Goal: Task Accomplishment & Management: Manage account settings

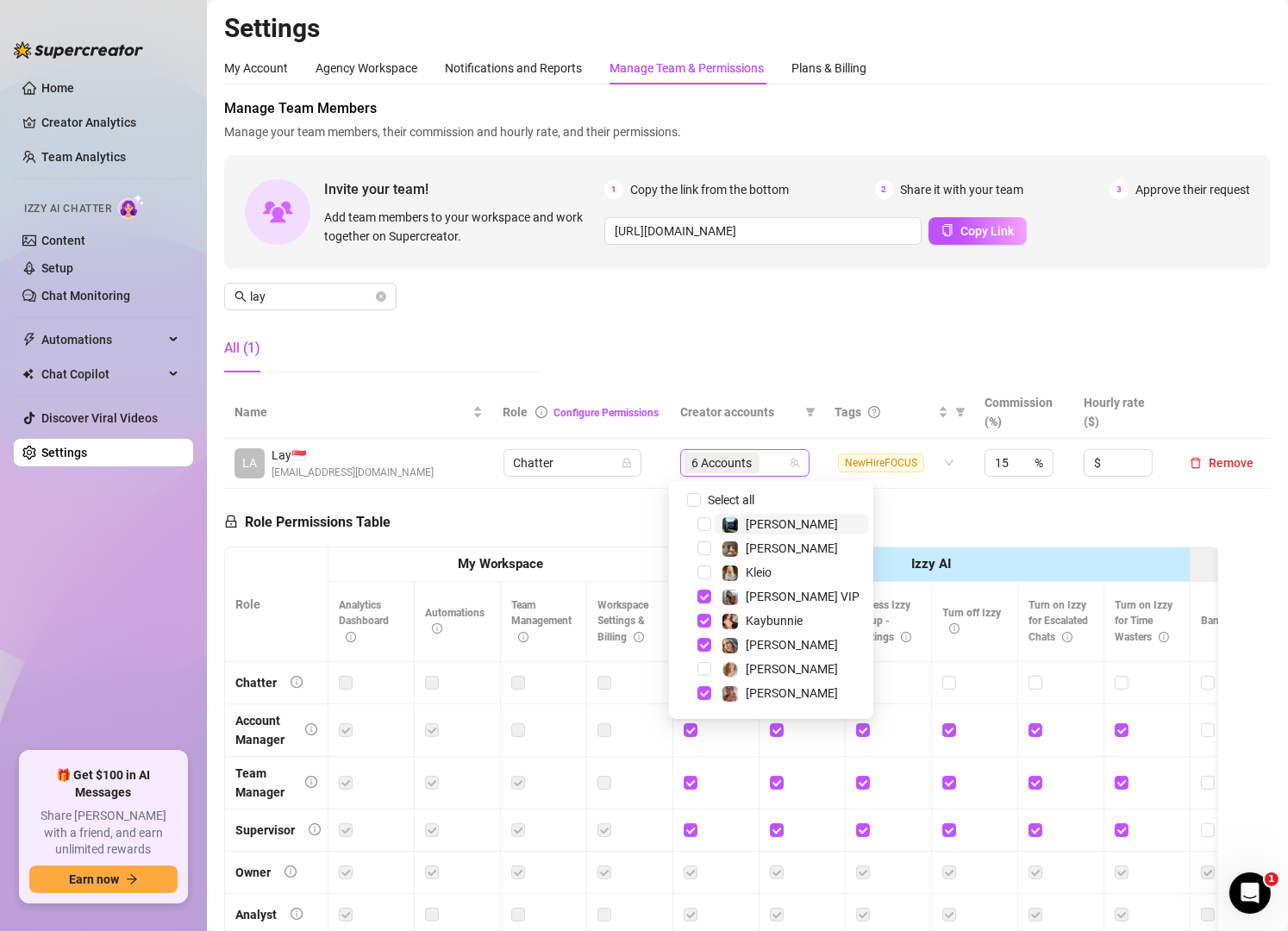
click at [768, 461] on div "6 Accounts" at bounding box center [736, 463] width 105 height 25
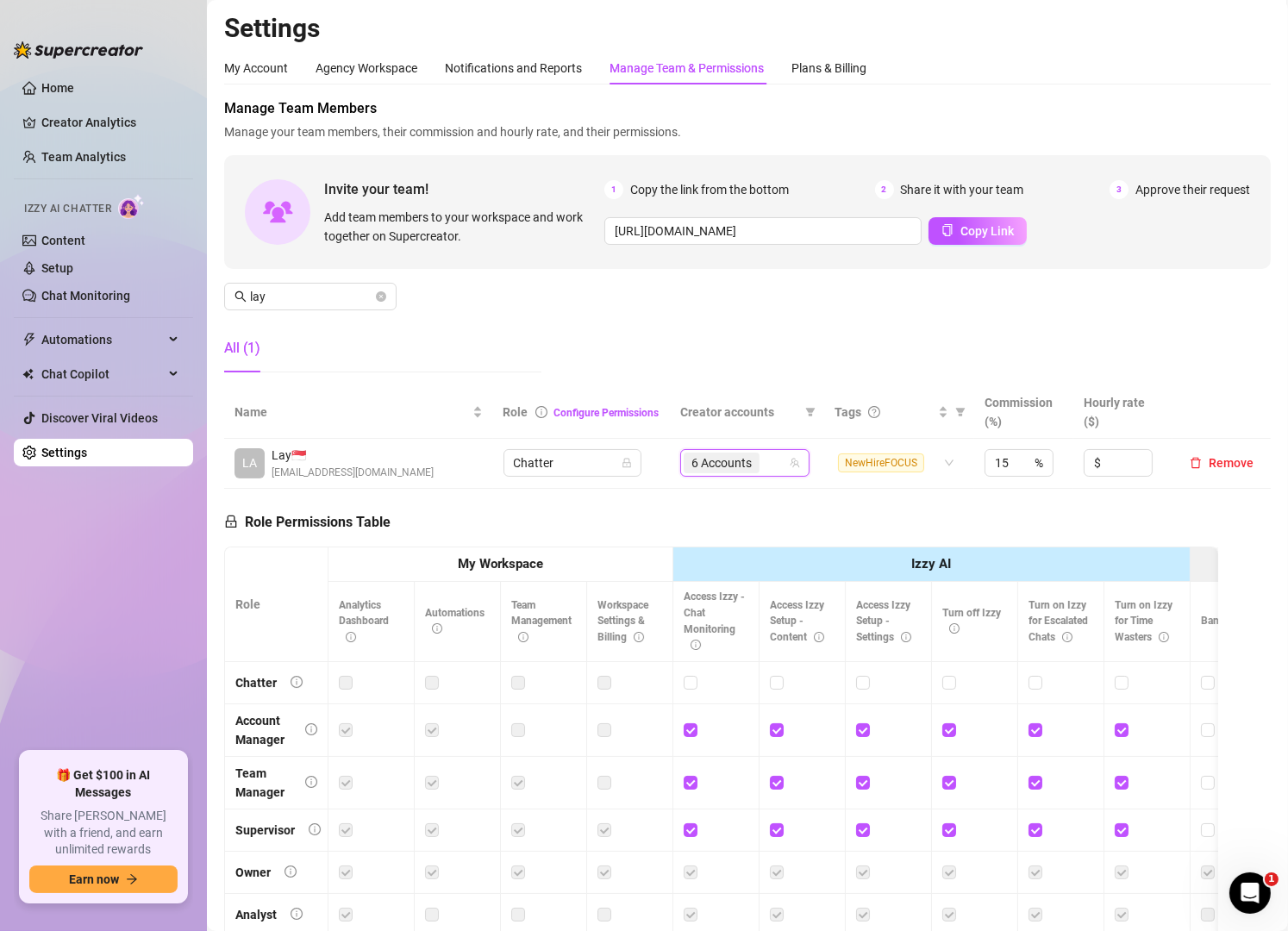
click at [768, 461] on div "6 Accounts" at bounding box center [736, 463] width 105 height 25
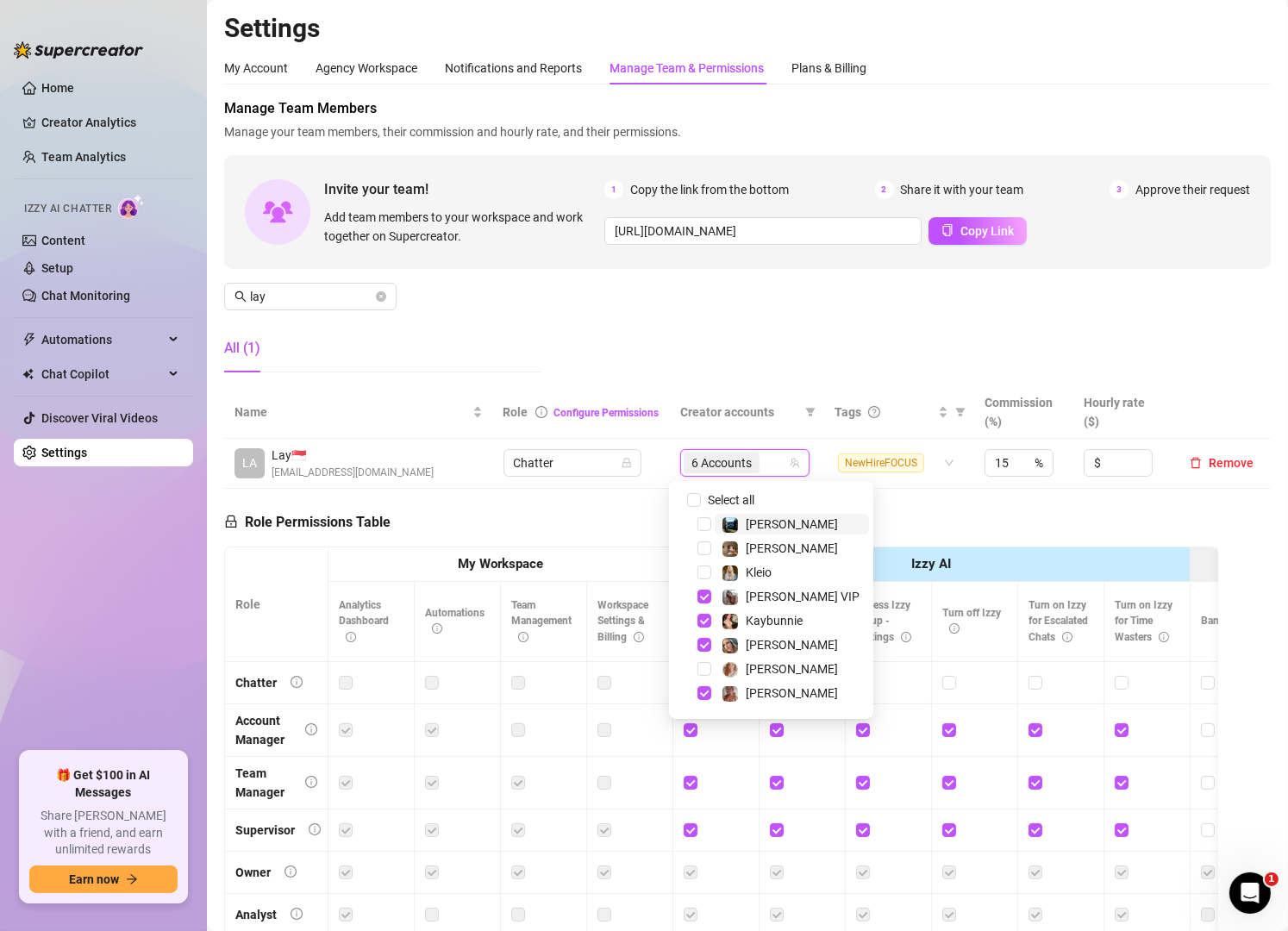
click at [768, 461] on div "6 Accounts" at bounding box center [736, 463] width 105 height 25
click at [363, 298] on input "lay" at bounding box center [312, 296] width 122 height 19
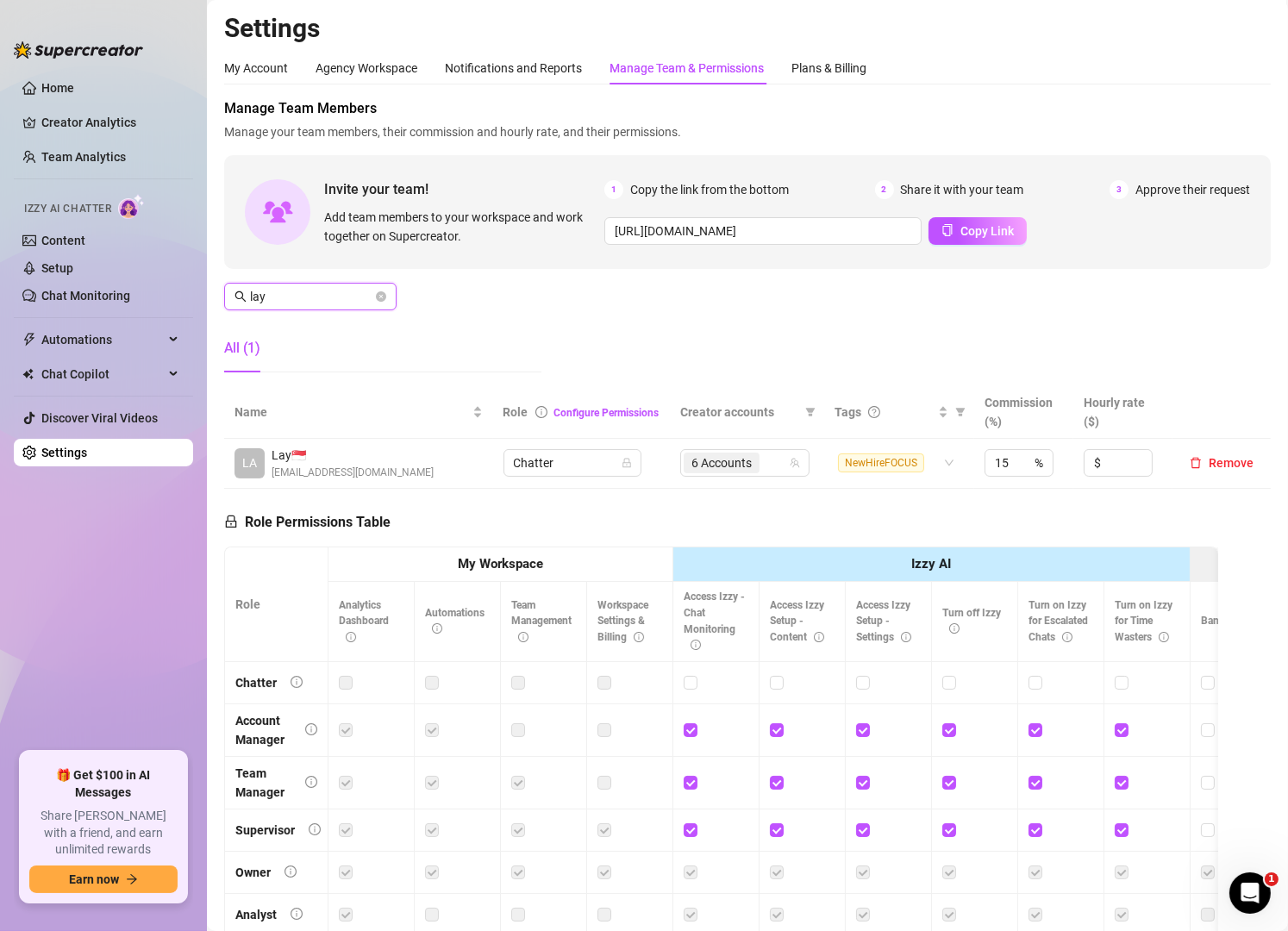
click at [363, 298] on input "lay" at bounding box center [312, 296] width 122 height 19
click at [778, 474] on div "5 Accounts" at bounding box center [745, 463] width 105 height 25
type input "[PERSON_NAME]"
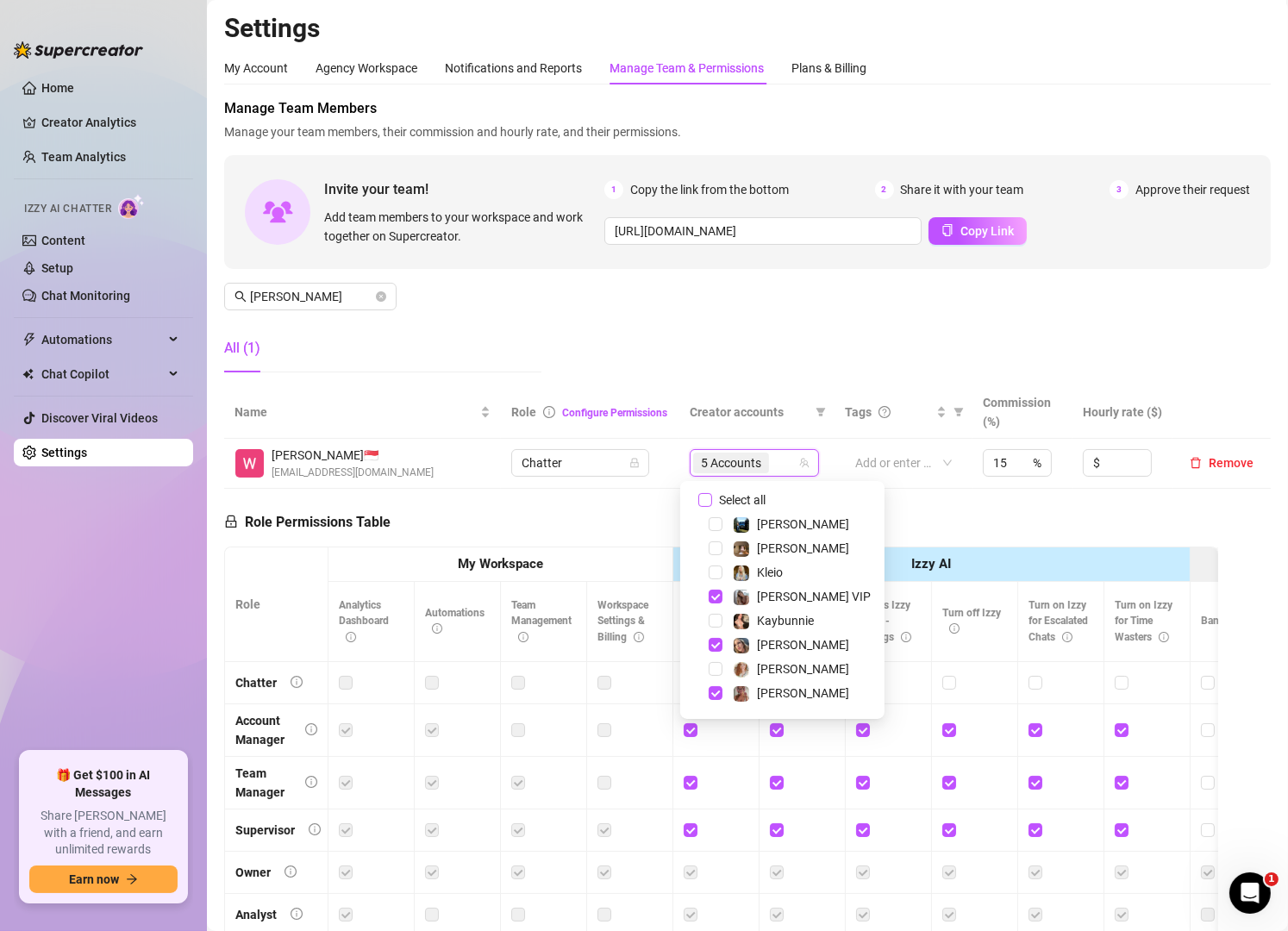
click at [718, 494] on span "Select all" at bounding box center [742, 500] width 60 height 19
click at [712, 494] on input "Select all" at bounding box center [705, 500] width 14 height 14
click at [718, 495] on span "Select all" at bounding box center [742, 500] width 60 height 19
click at [712, 495] on input "Select all" at bounding box center [705, 500] width 14 height 14
checkbox input "false"
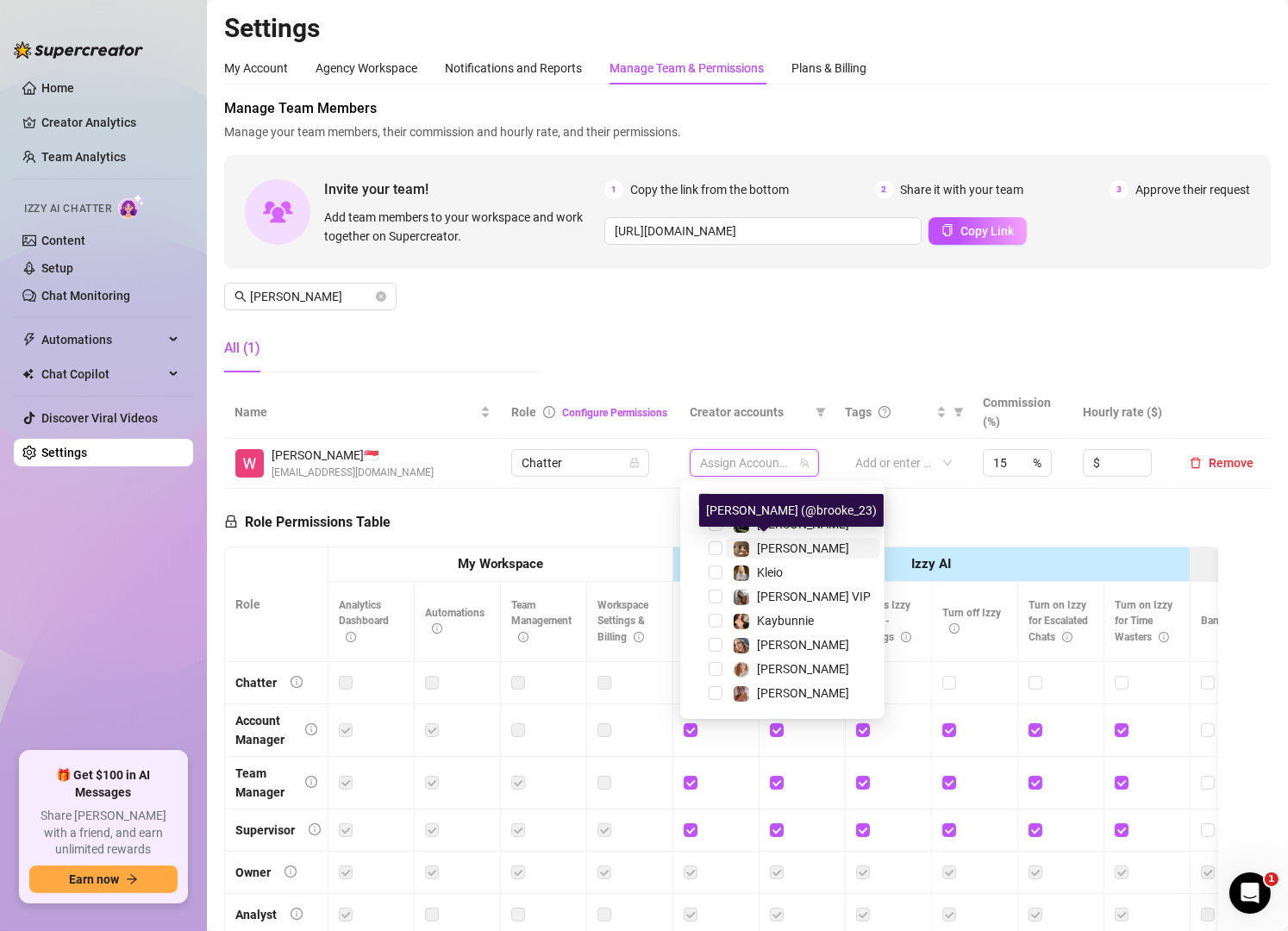
click at [784, 542] on span "[PERSON_NAME]" at bounding box center [802, 548] width 92 height 14
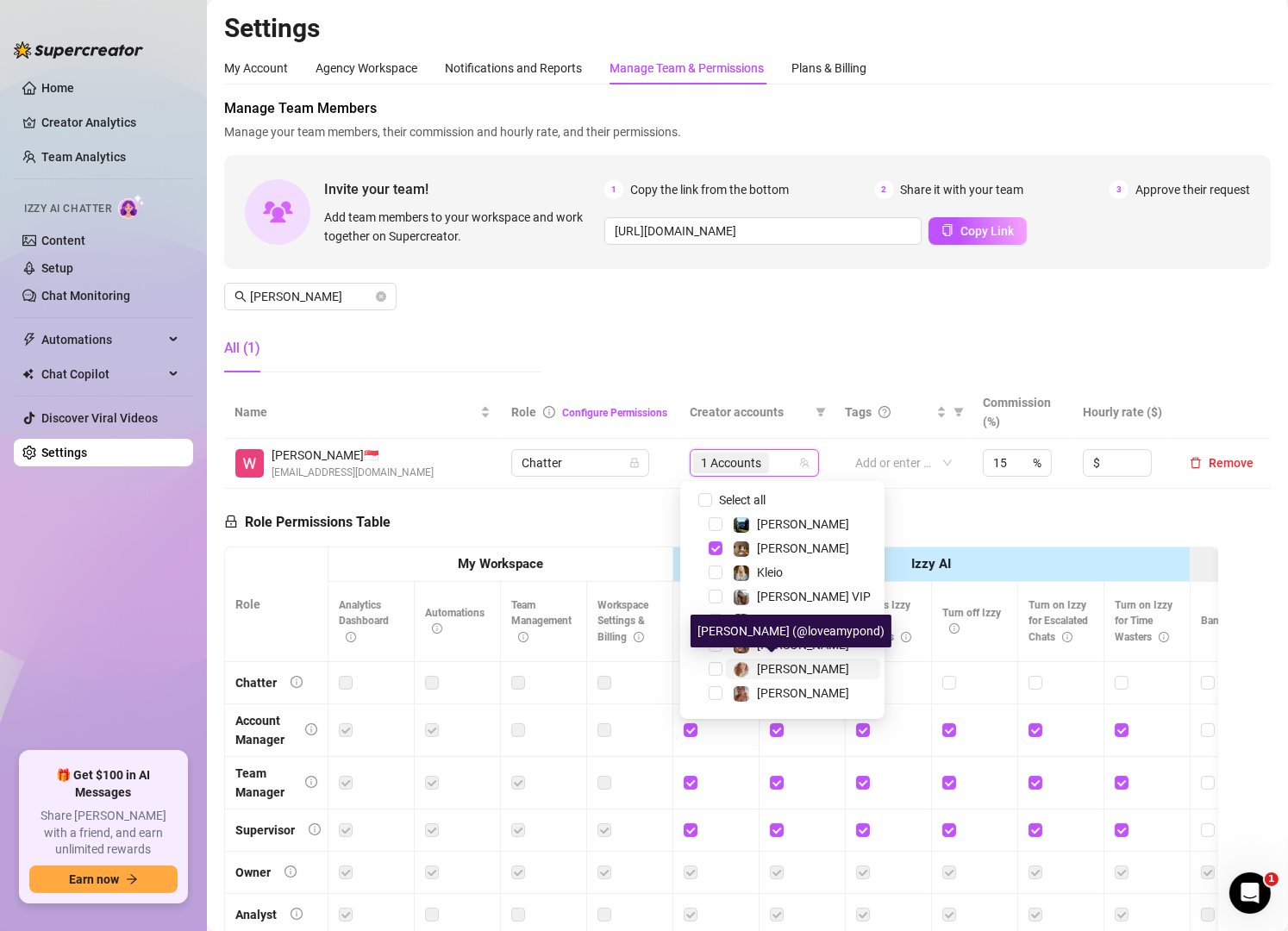
click at [769, 664] on span "[PERSON_NAME]" at bounding box center [802, 669] width 92 height 14
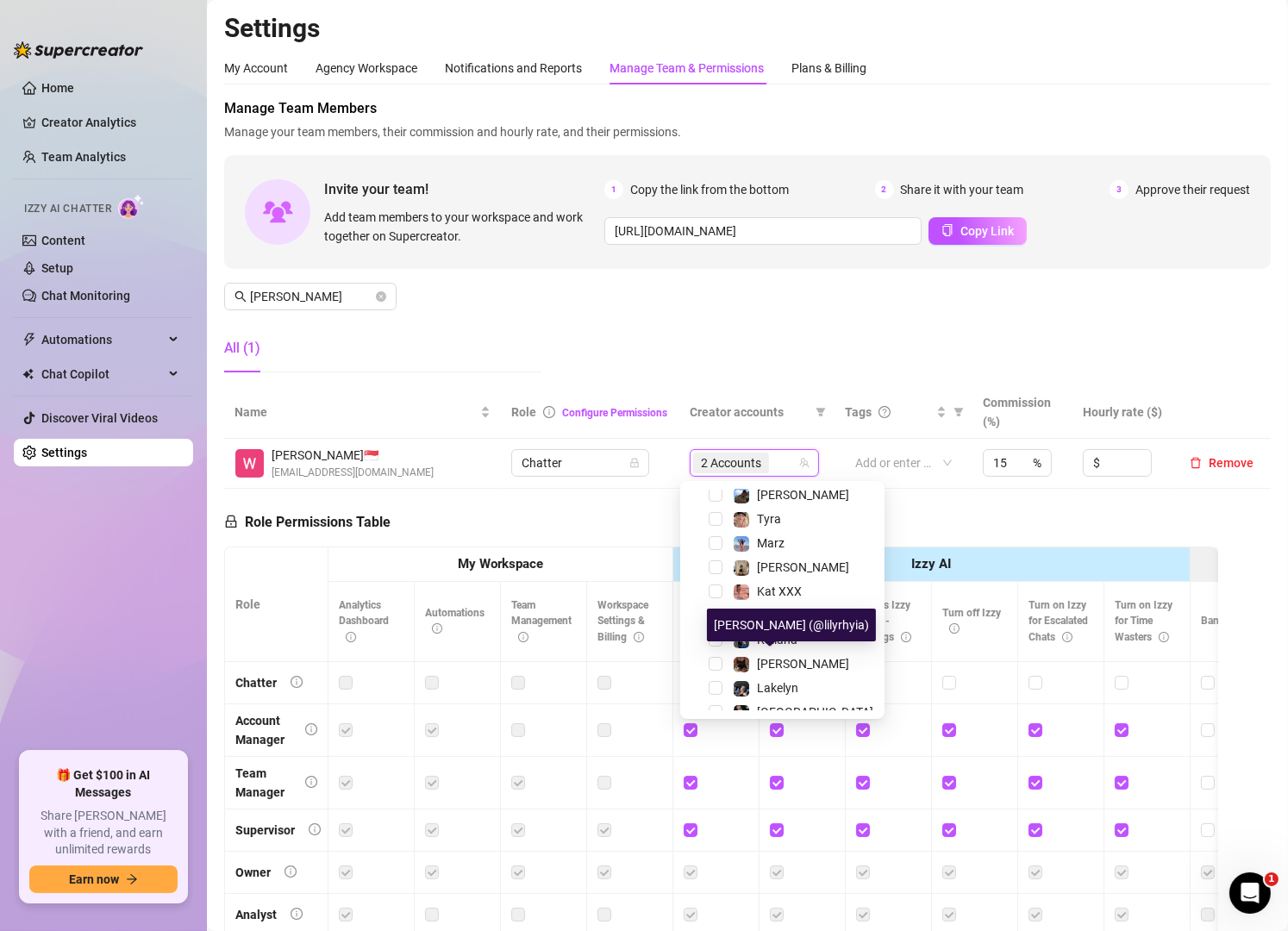
scroll to position [246, 0]
click at [769, 664] on span "[PERSON_NAME]" at bounding box center [802, 664] width 92 height 14
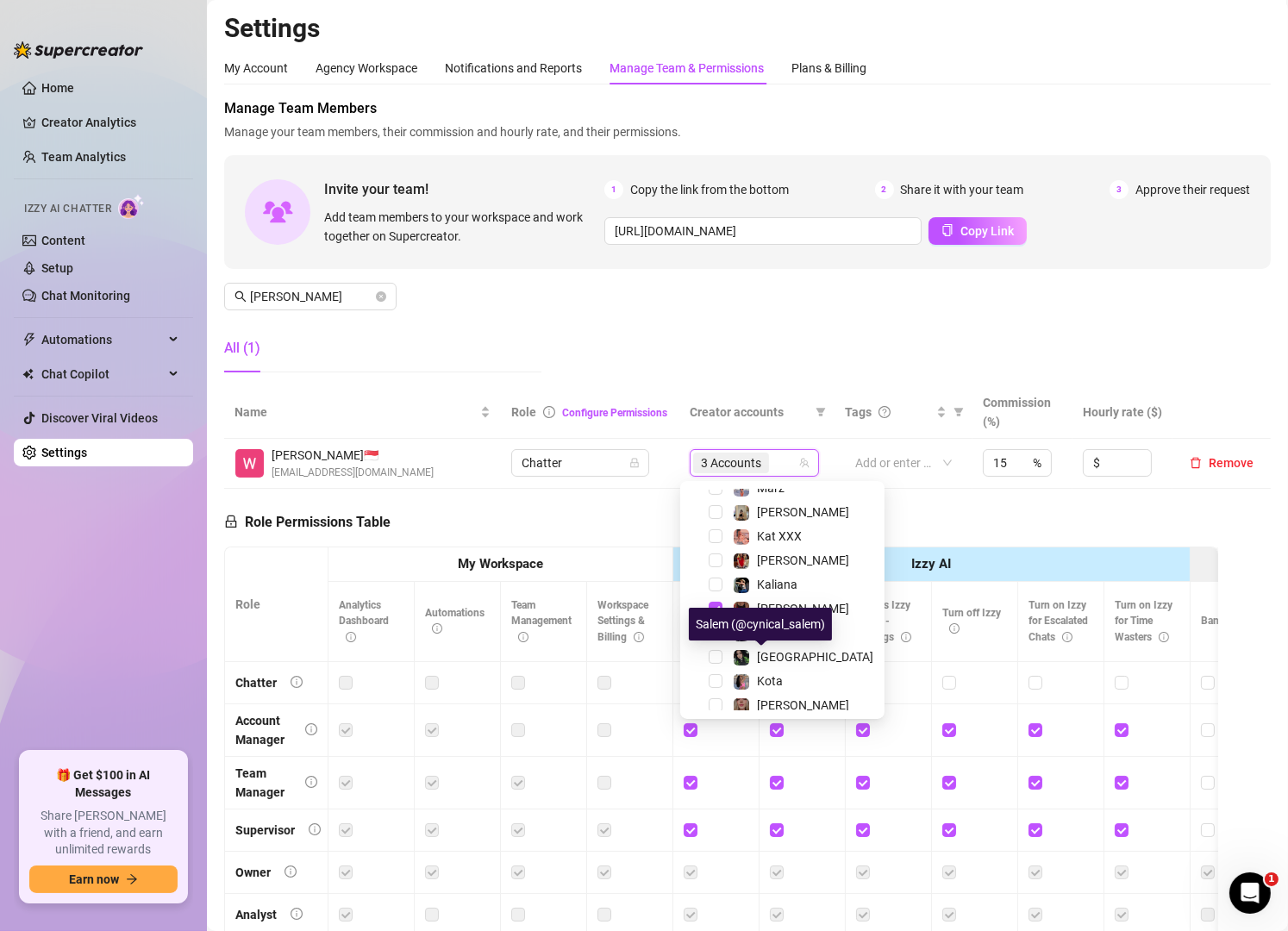
scroll to position [302, 0]
click at [769, 664] on div "[GEOGRAPHIC_DATA]" at bounding box center [815, 656] width 117 height 21
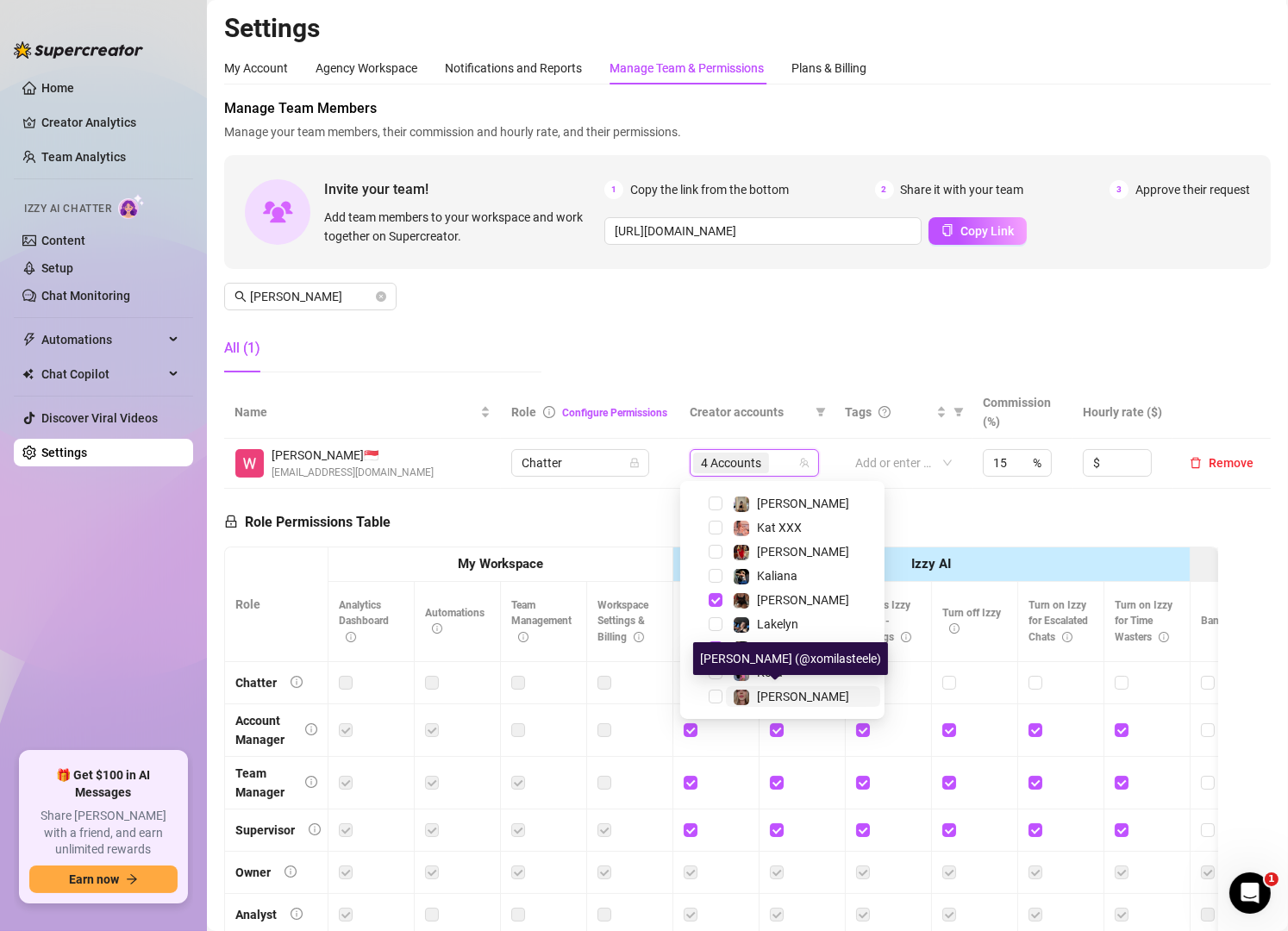
click at [774, 698] on span "[PERSON_NAME]" at bounding box center [802, 696] width 92 height 14
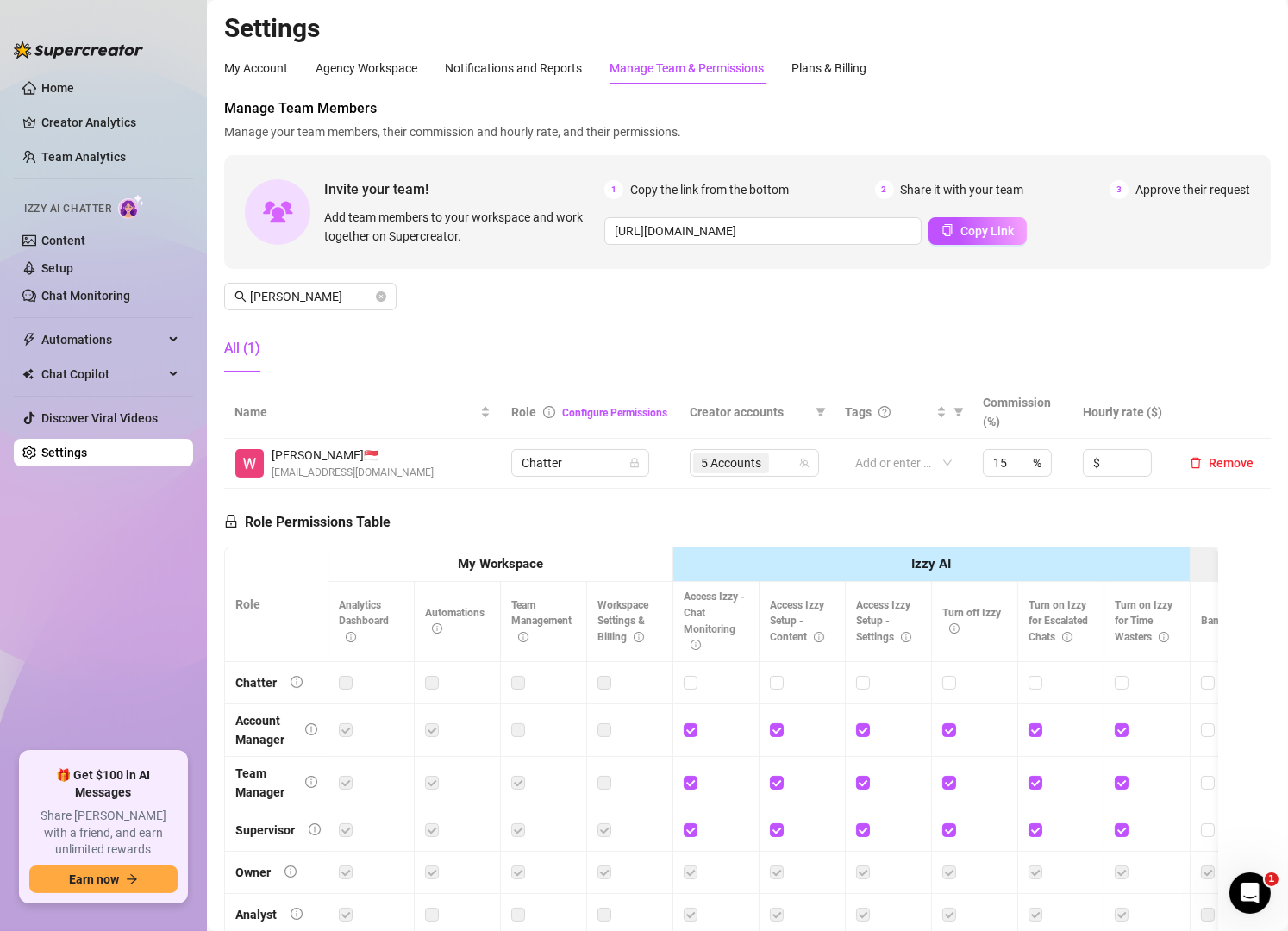
click at [107, 587] on ul "Home Creator Analytics Team Analytics Izzy AI Chatter Content Setup Chat Monito…" at bounding box center [103, 406] width 179 height 678
click at [306, 297] on input "[PERSON_NAME]" at bounding box center [312, 296] width 122 height 19
type input "denni"
drag, startPoint x: 425, startPoint y: 377, endPoint x: 454, endPoint y: 373, distance: 29.3
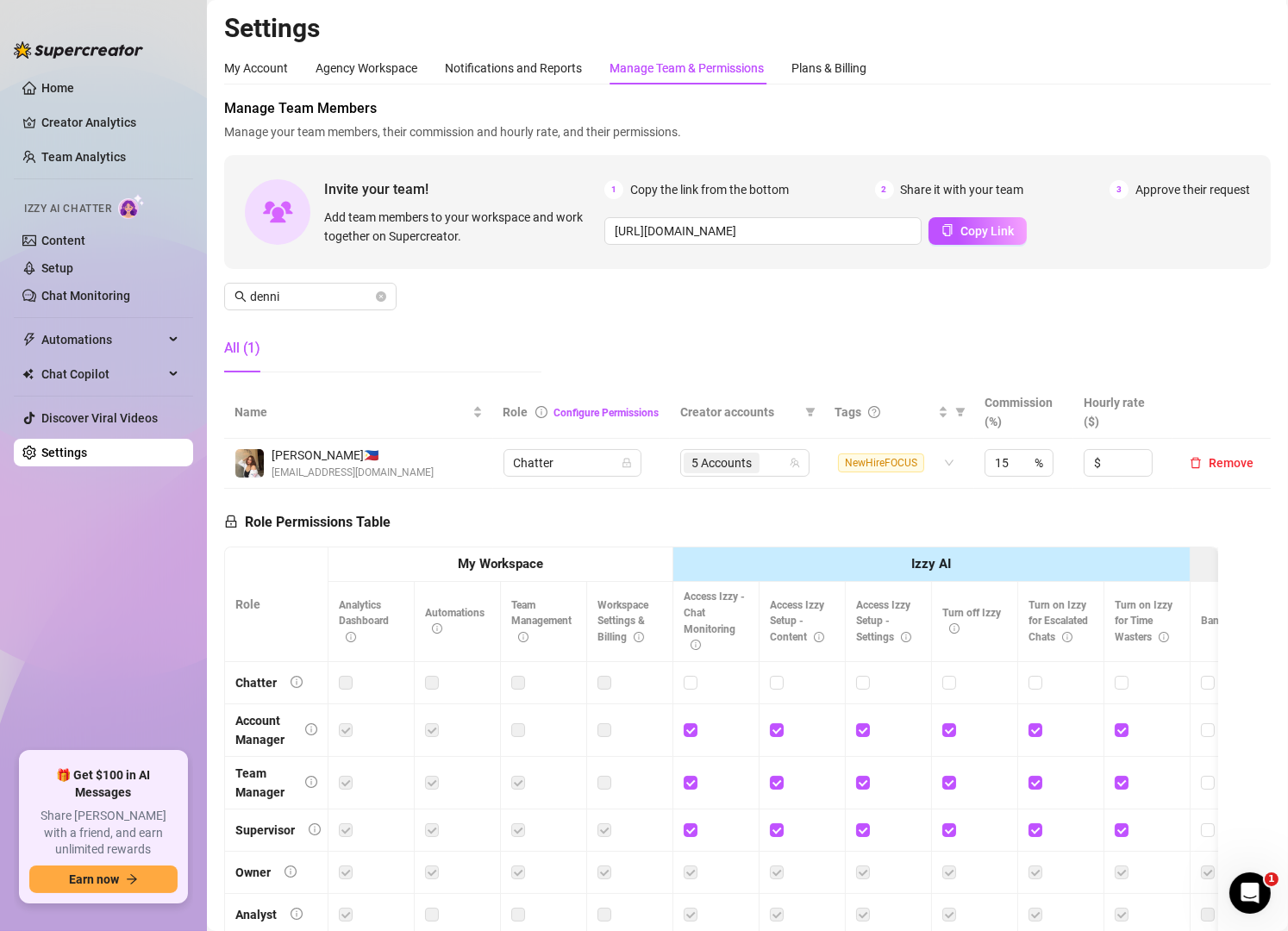
click at [427, 377] on div "All (1)" at bounding box center [383, 355] width 317 height 62
click at [761, 465] on div "5 Accounts" at bounding box center [736, 463] width 105 height 25
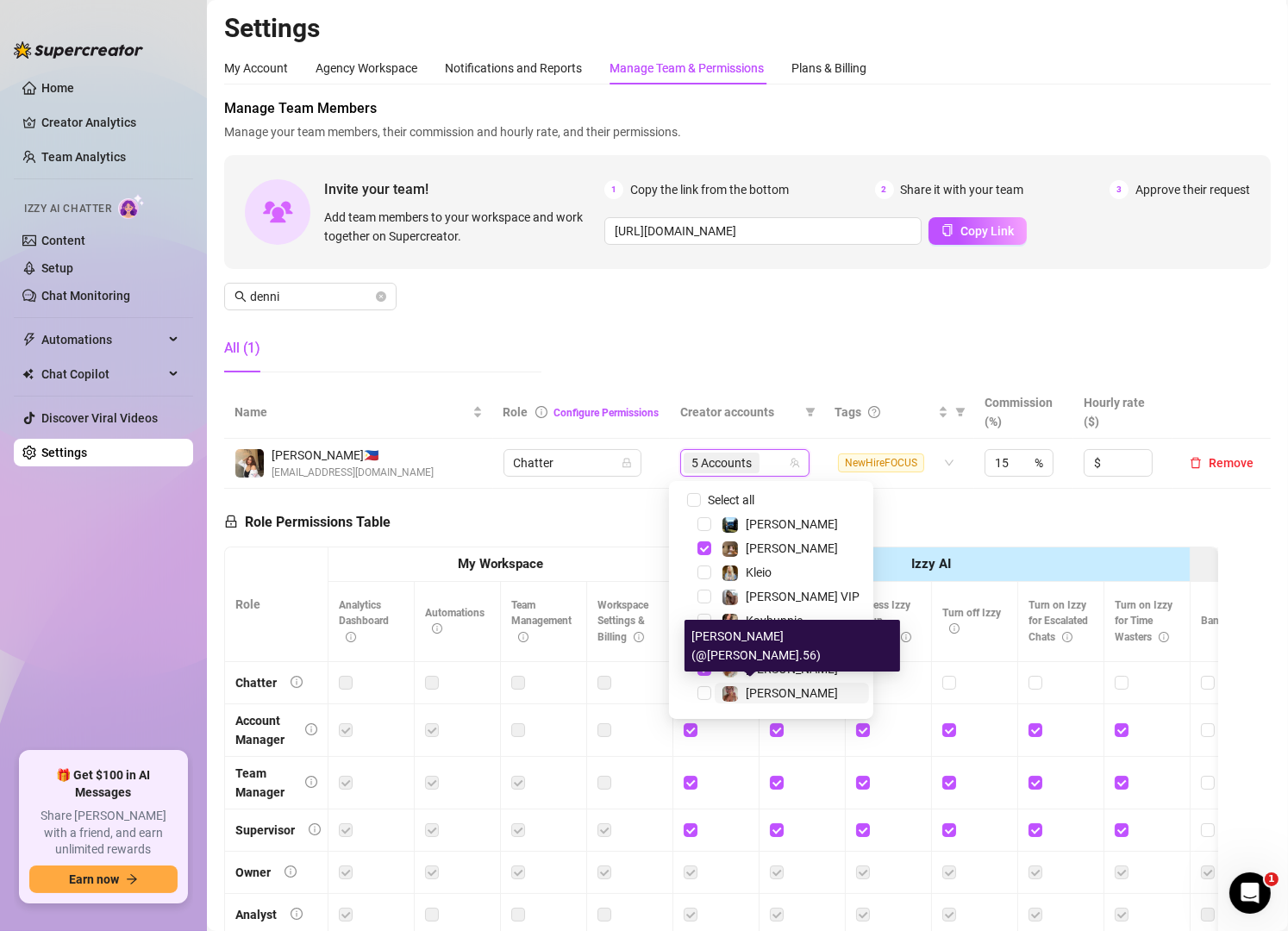
click at [743, 695] on div "[PERSON_NAME]" at bounding box center [780, 693] width 117 height 21
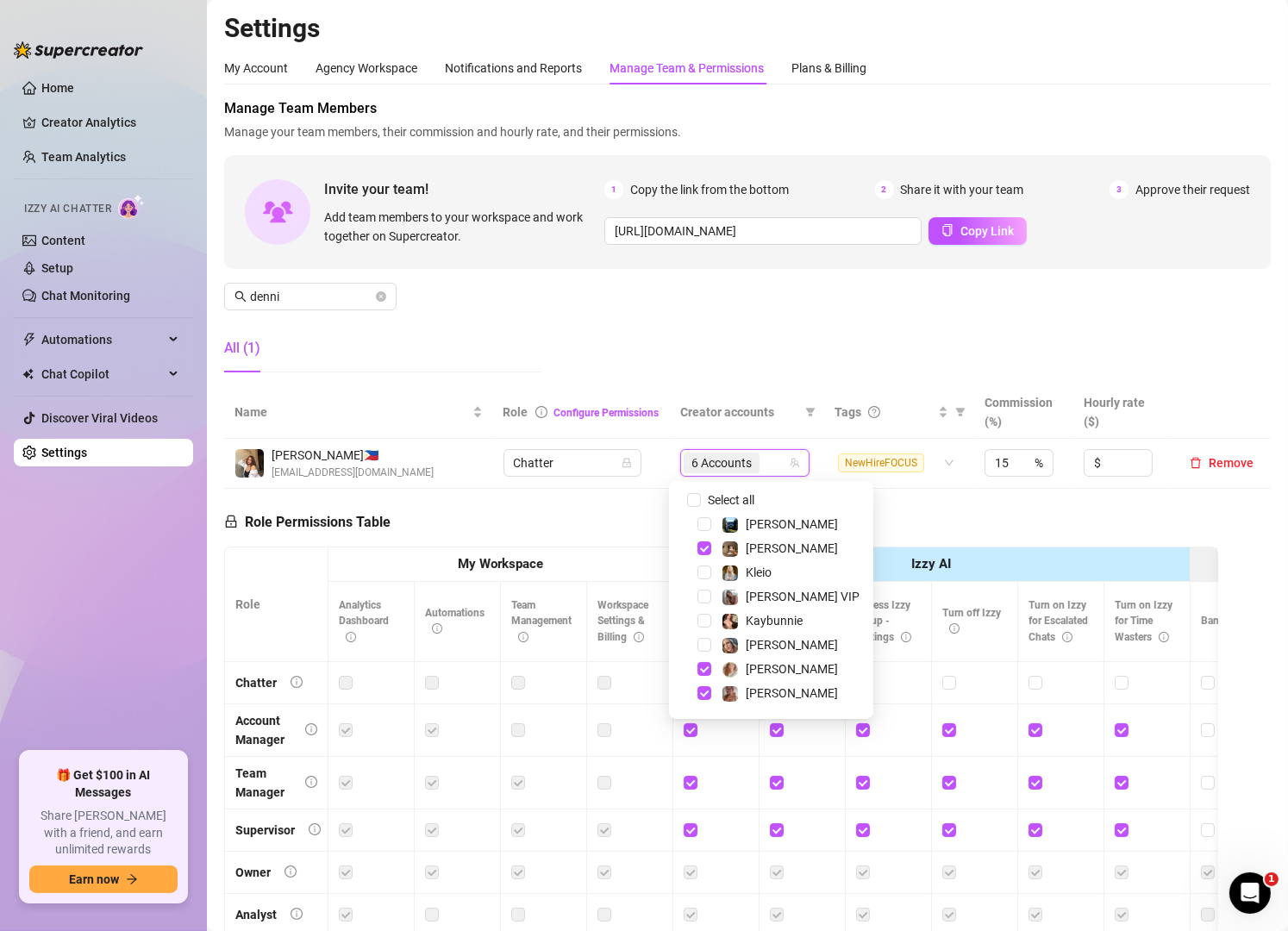
click at [695, 328] on div "Manage Team Members Manage your team members, their commission and hourly rate,…" at bounding box center [747, 242] width 1047 height 288
click at [763, 471] on input "search" at bounding box center [765, 463] width 4 height 21
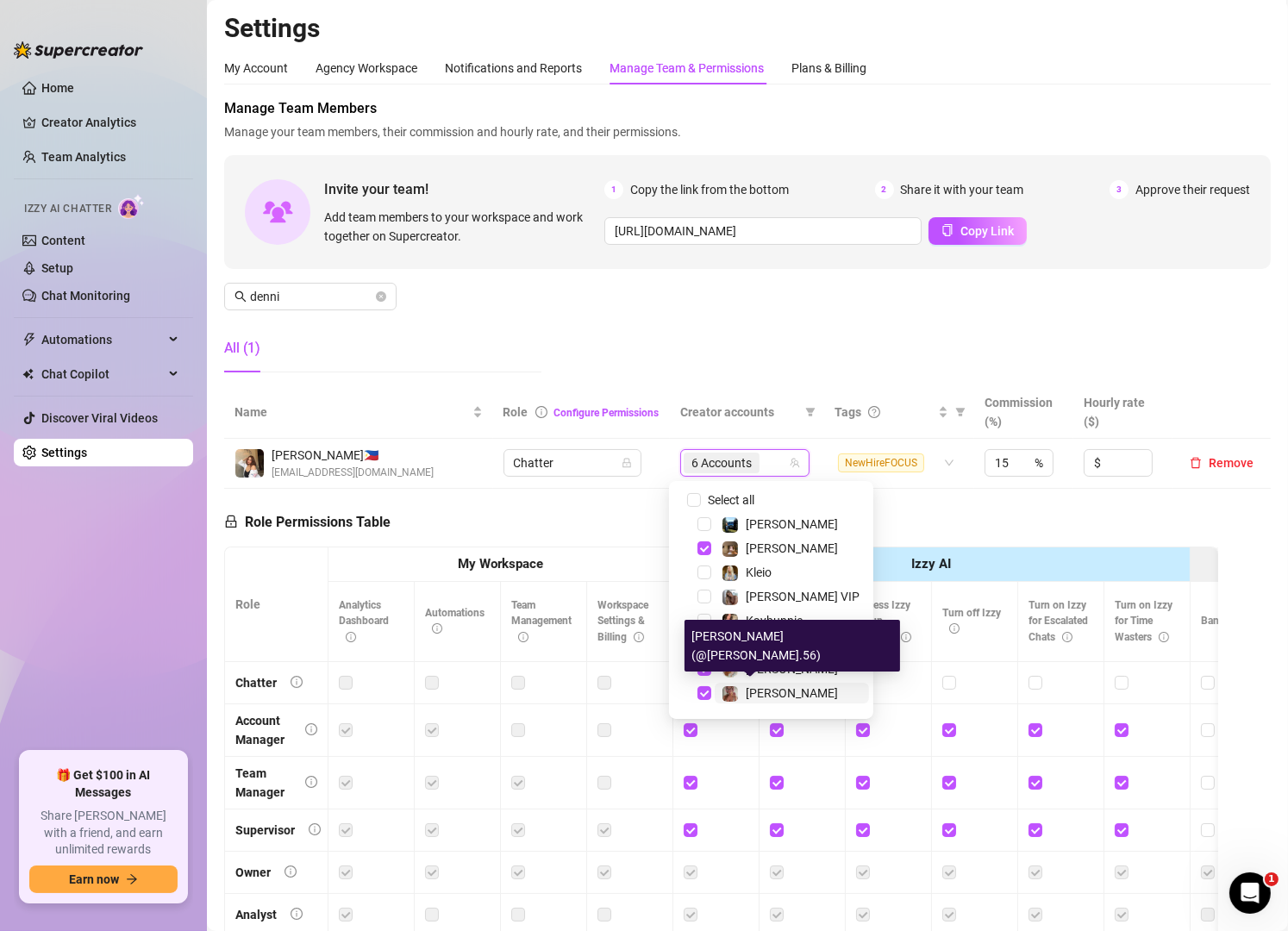
click at [736, 690] on img at bounding box center [730, 694] width 15 height 15
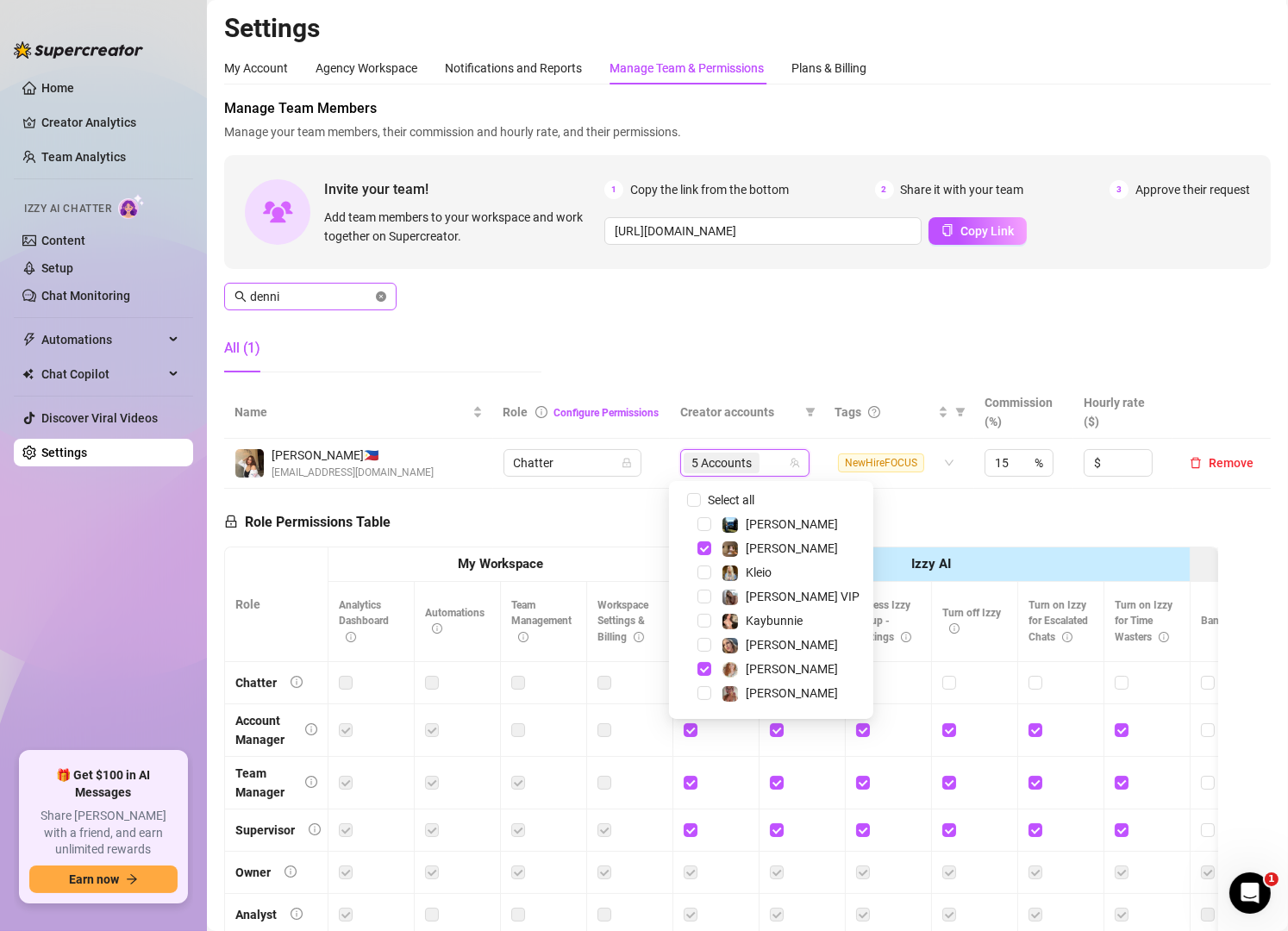
click at [380, 292] on icon "close-circle" at bounding box center [381, 296] width 10 height 10
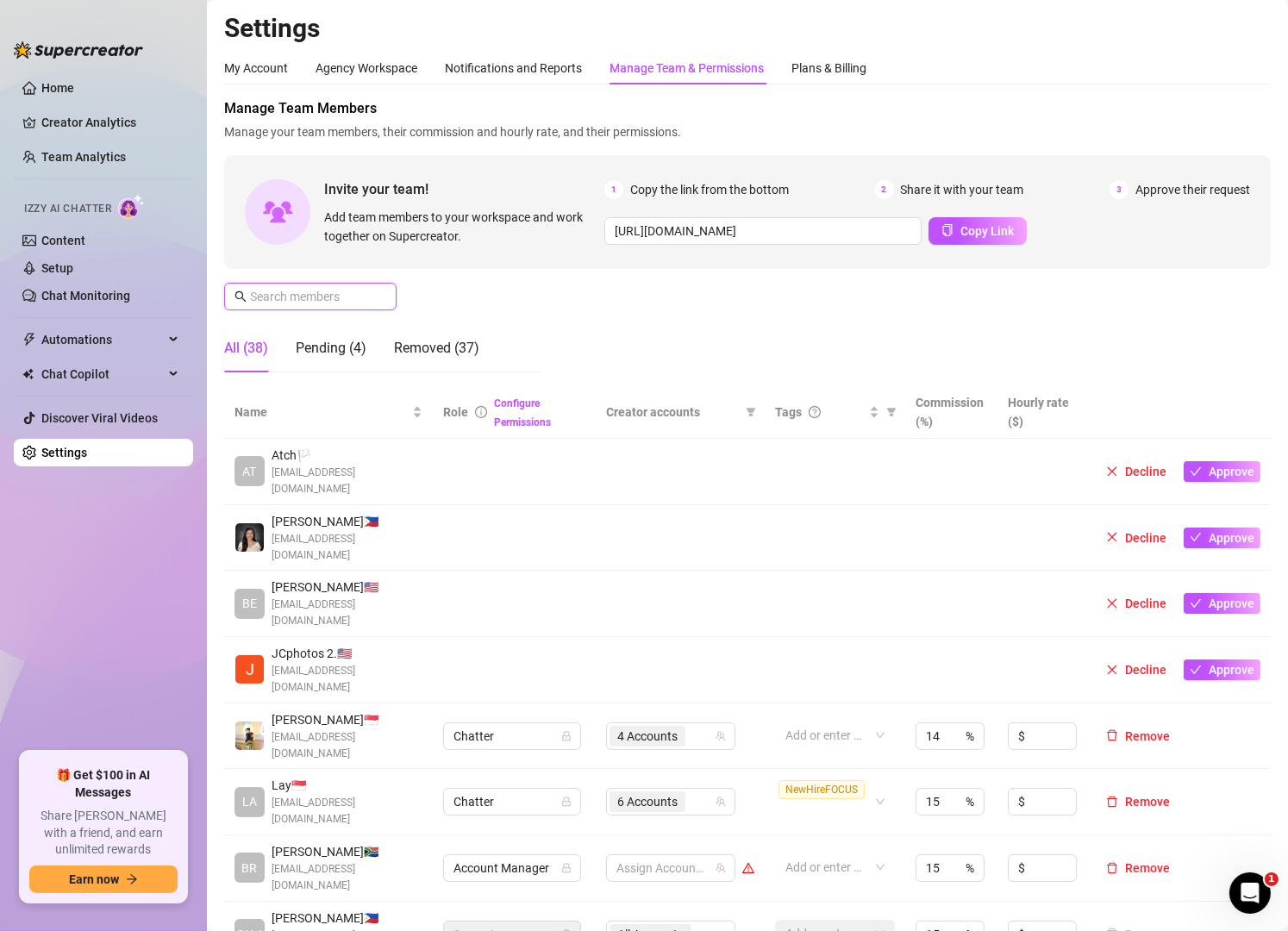
click at [315, 293] on input "text" at bounding box center [312, 296] width 122 height 19
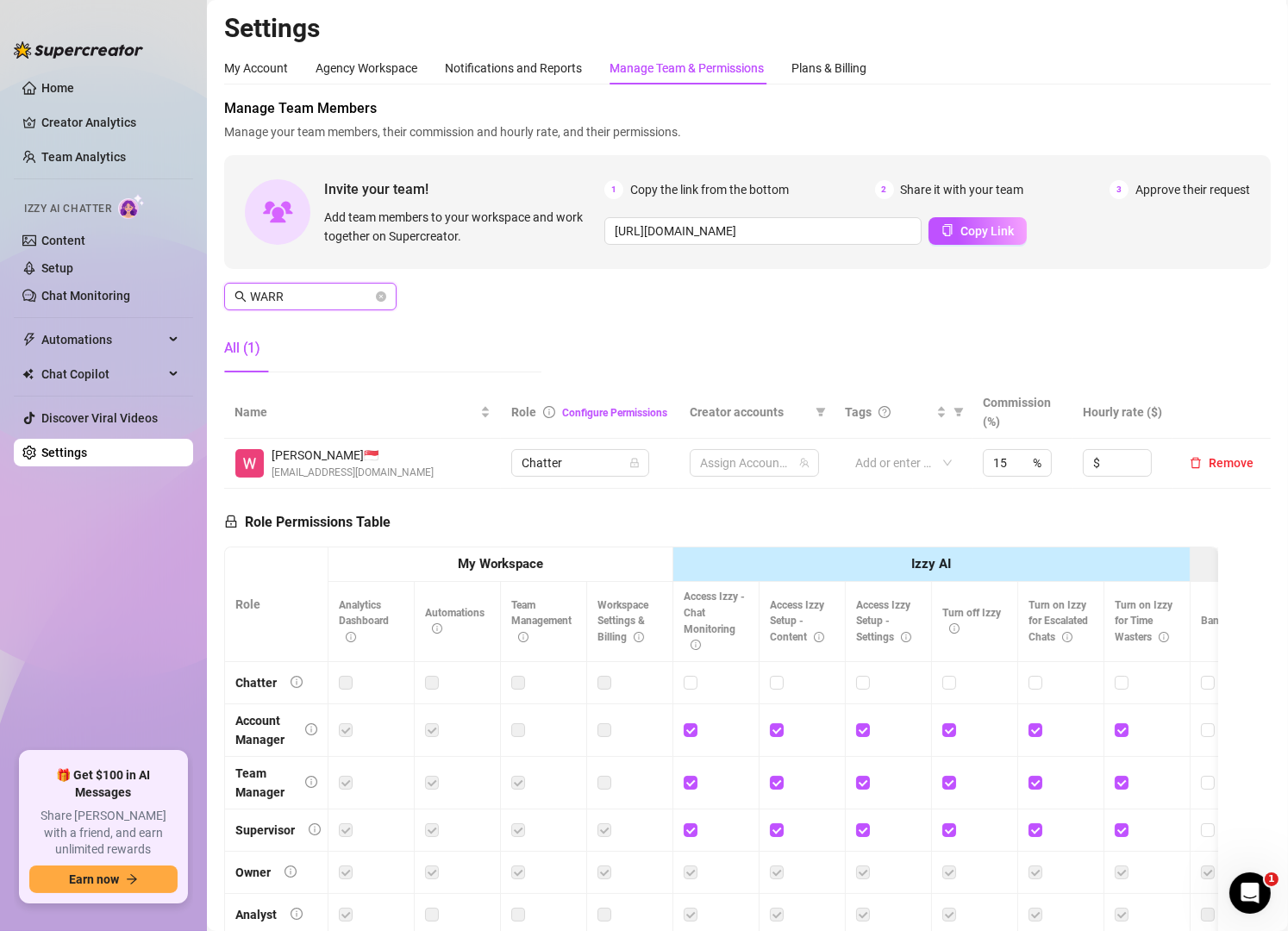
click at [315, 293] on input "WARR" at bounding box center [312, 296] width 122 height 19
click at [771, 466] on div "5 Accounts" at bounding box center [745, 463] width 105 height 25
type input "WARR"
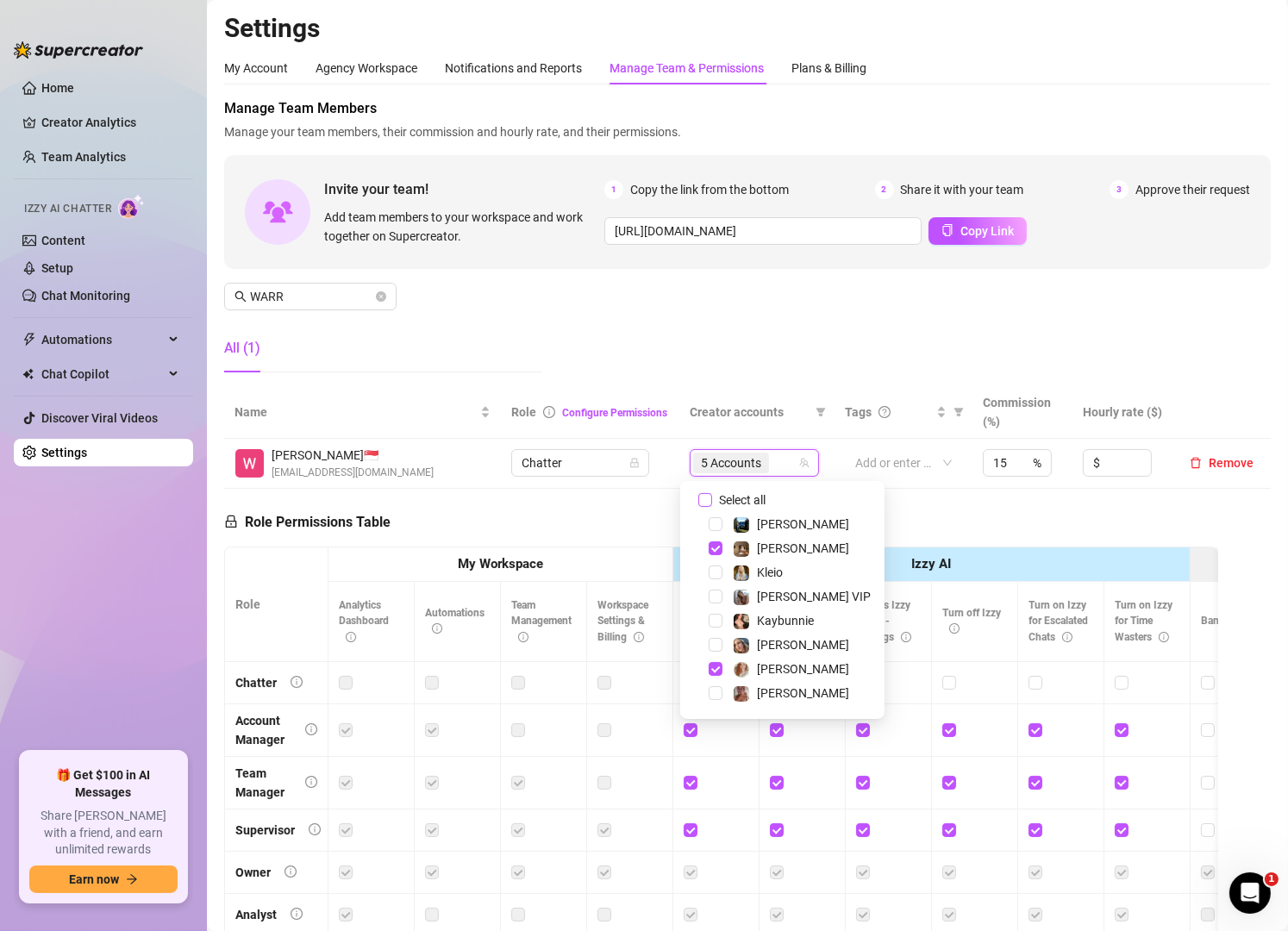
click at [710, 491] on label "Select all" at bounding box center [735, 500] width 74 height 19
click at [710, 494] on input "Select all" at bounding box center [705, 500] width 14 height 14
click at [710, 491] on label "Select all" at bounding box center [735, 500] width 74 height 19
click at [710, 494] on input "Select all" at bounding box center [705, 500] width 14 height 14
click at [745, 623] on img at bounding box center [741, 621] width 15 height 15
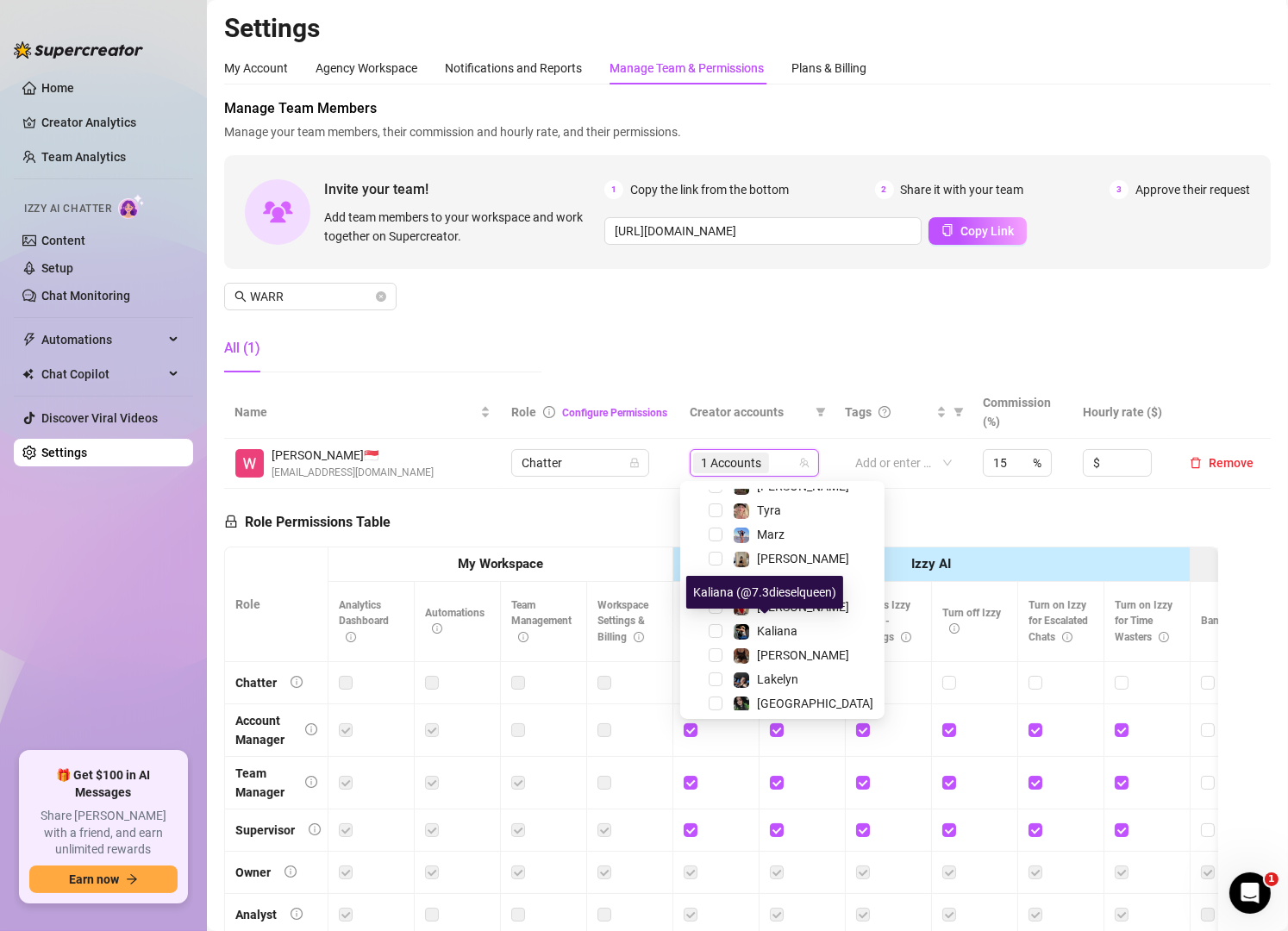
scroll to position [256, 0]
click at [757, 604] on span "[PERSON_NAME]" at bounding box center [802, 606] width 92 height 14
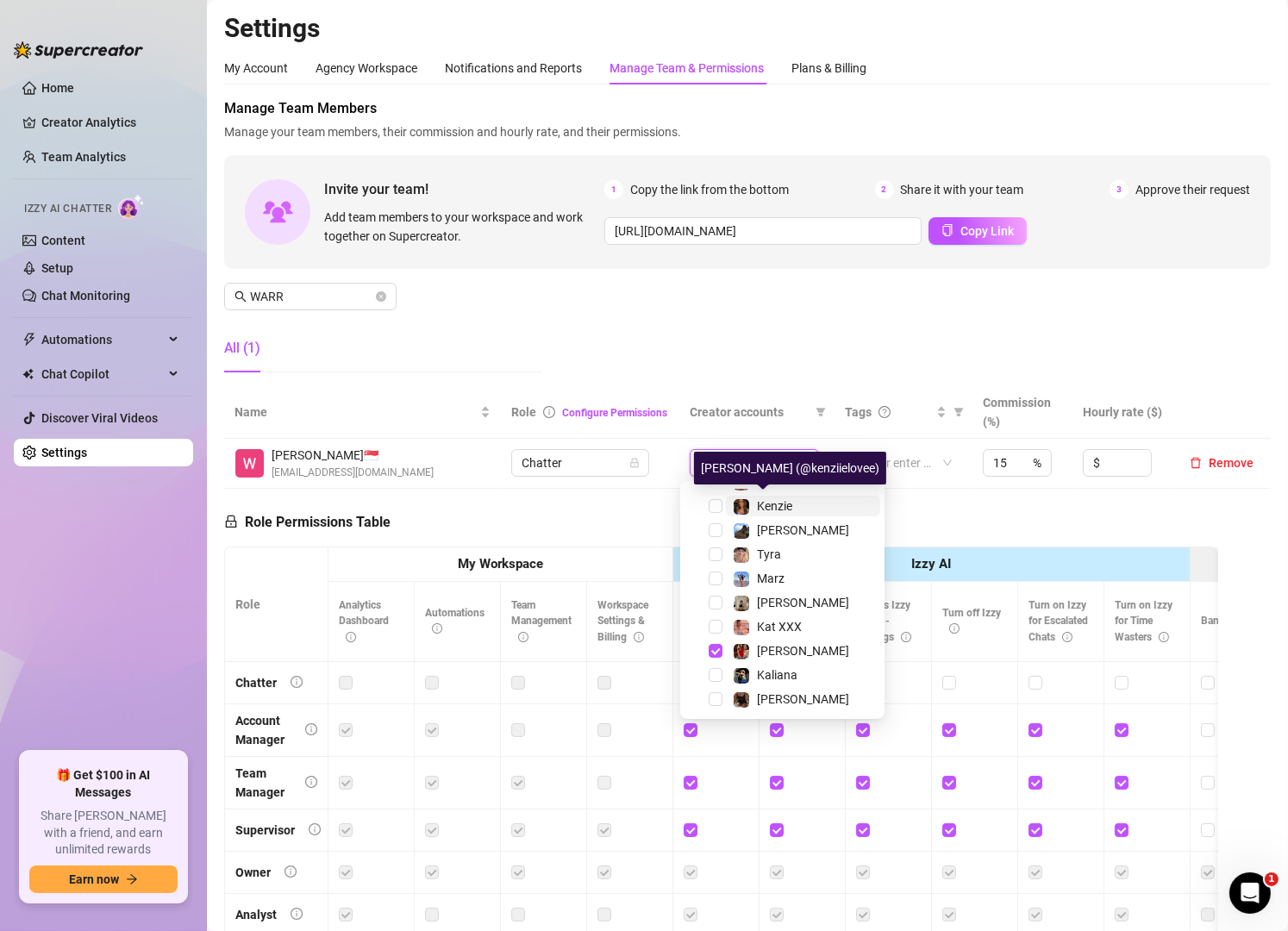
click at [784, 508] on span "Kenzie" at bounding box center [774, 506] width 36 height 14
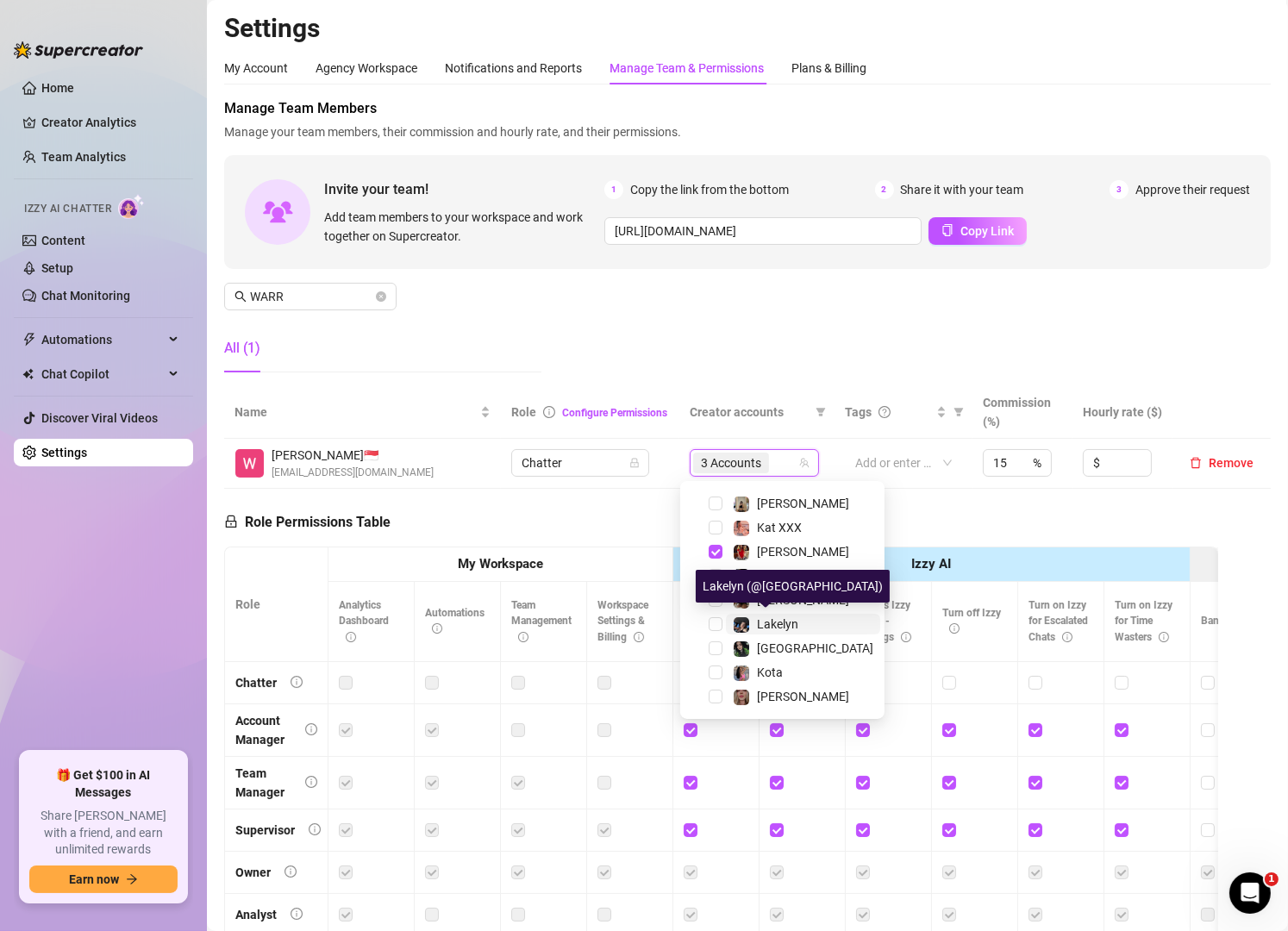
click at [769, 619] on span "Lakelyn" at bounding box center [777, 624] width 41 height 14
click at [749, 347] on div "Manage Team Members Manage your team members, their commission and hourly rate,…" at bounding box center [747, 242] width 1047 height 288
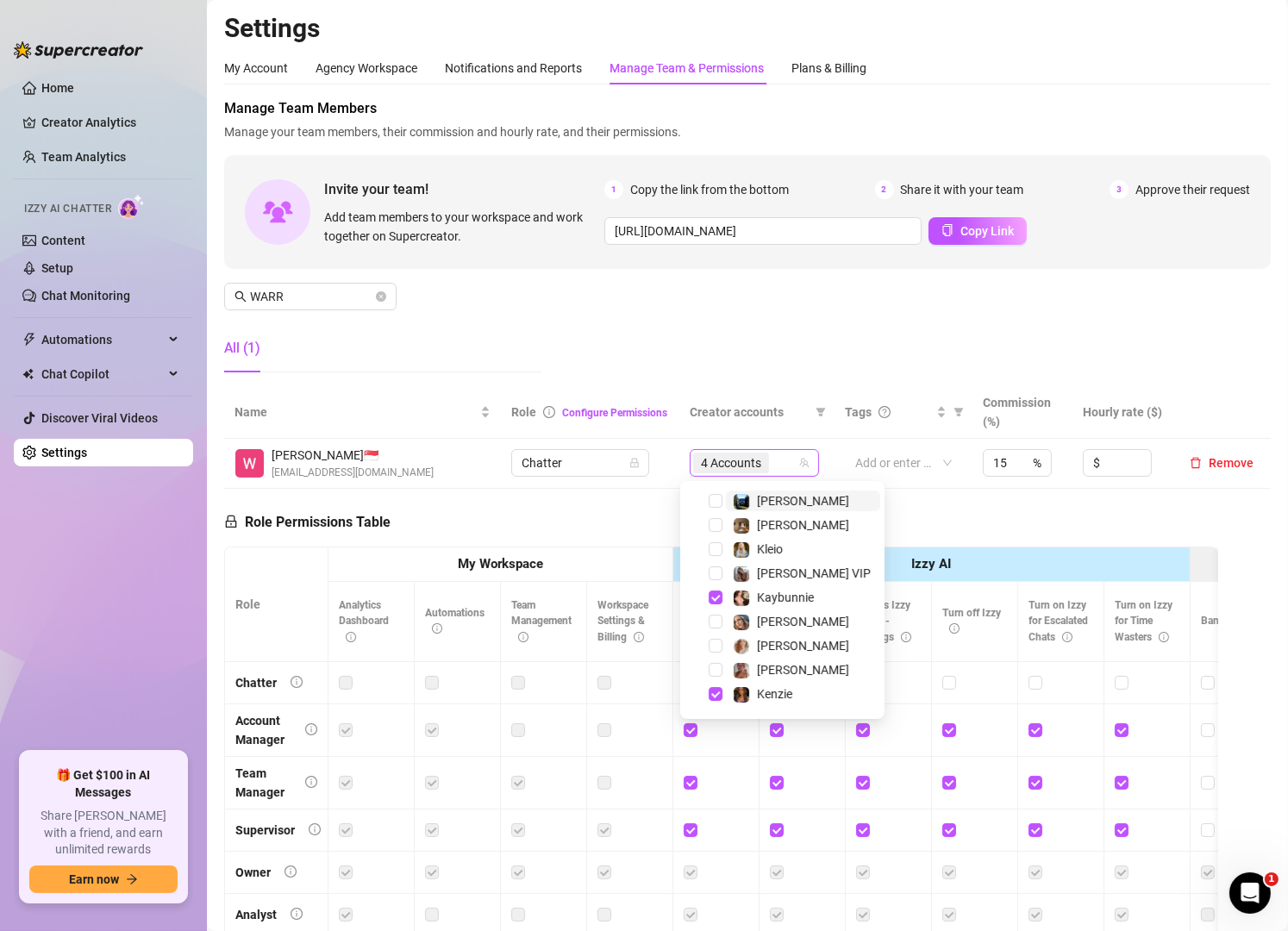
click at [774, 465] on div "4 Accounts" at bounding box center [745, 463] width 105 height 25
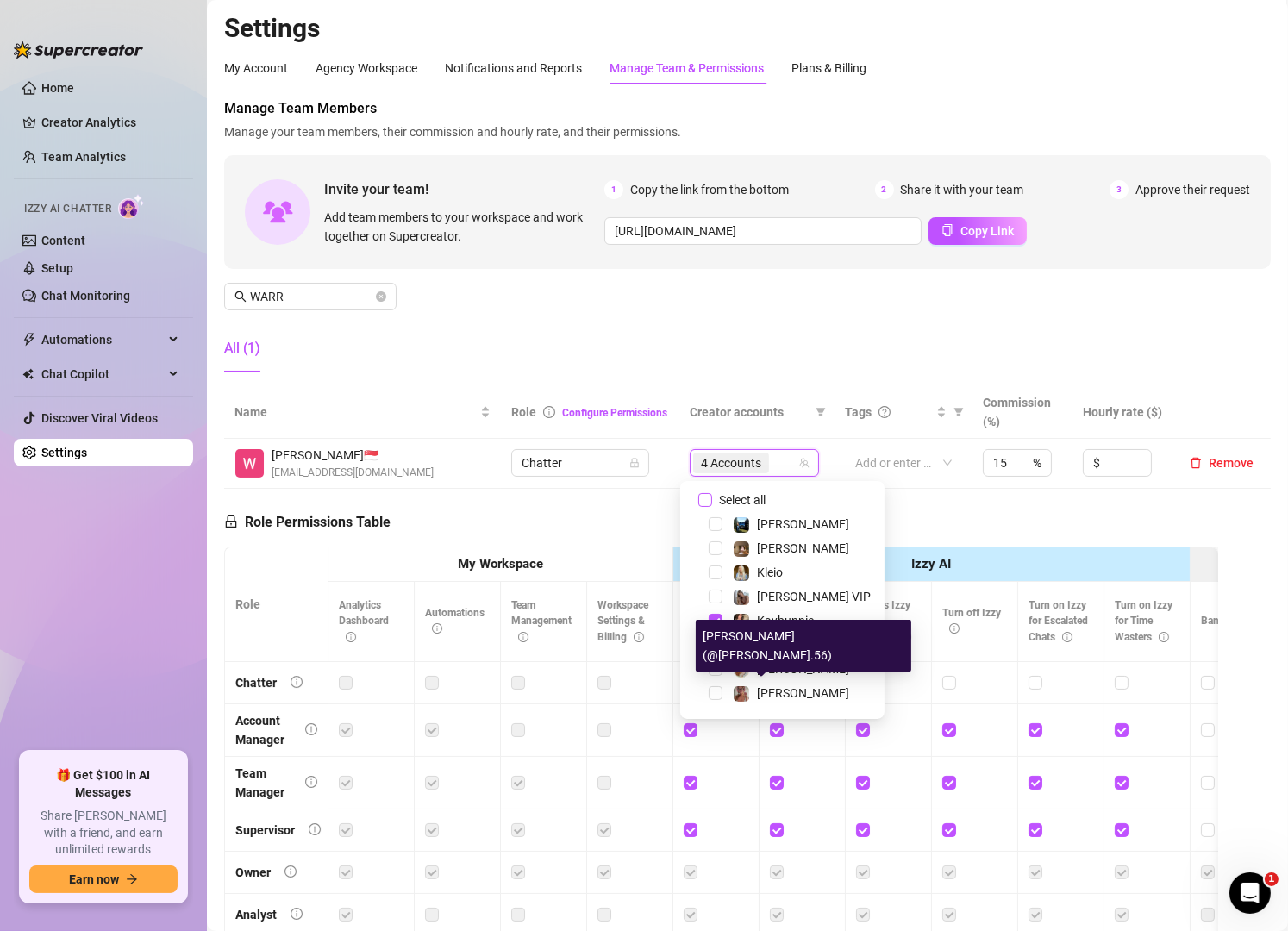
click at [729, 494] on span "Select all" at bounding box center [742, 500] width 60 height 19
click at [712, 494] on input "Select all" at bounding box center [705, 500] width 14 height 14
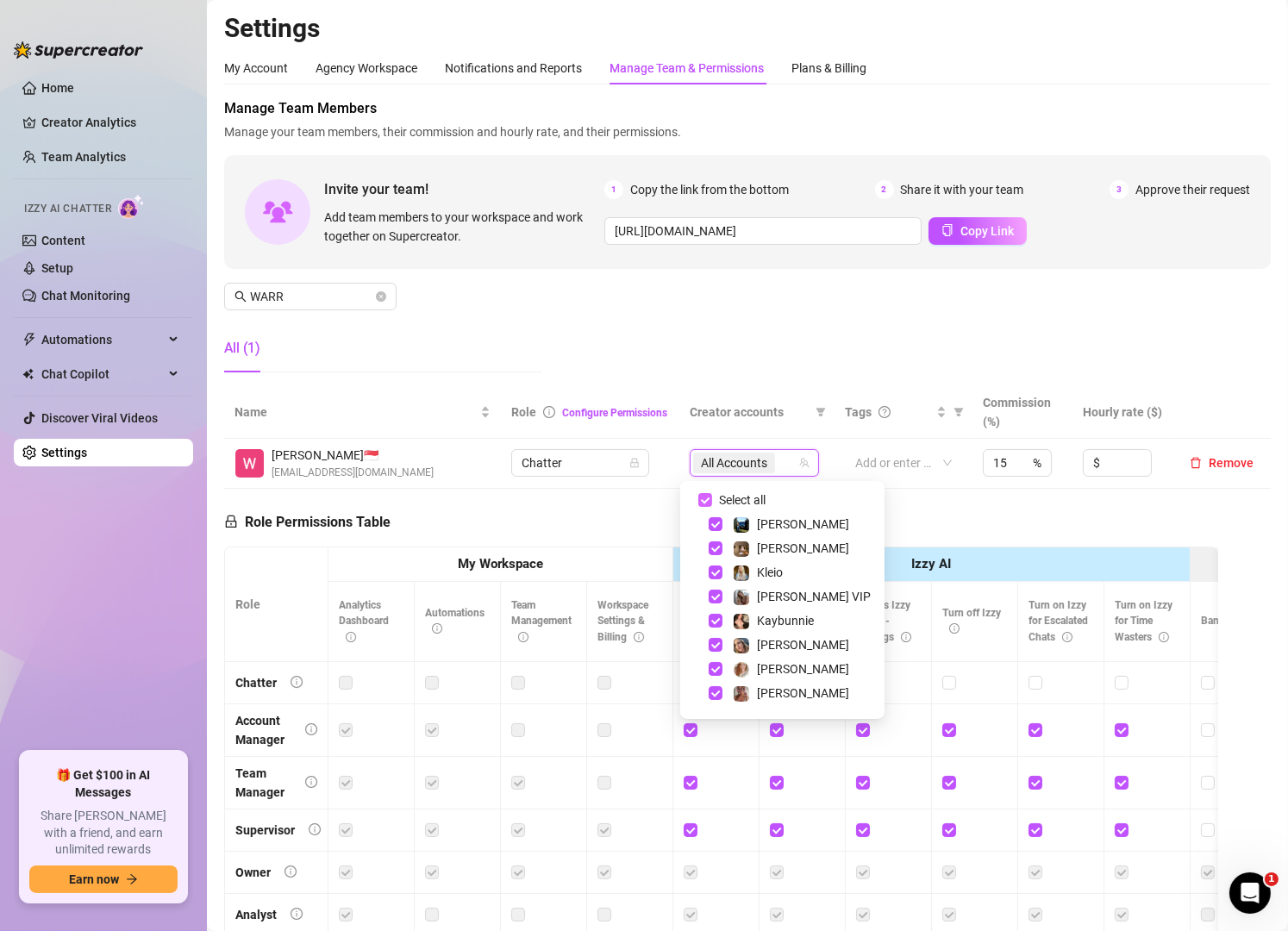
click at [729, 494] on span "Select all" at bounding box center [742, 500] width 60 height 19
click at [712, 494] on input "Select all" at bounding box center [705, 500] width 14 height 14
checkbox input "false"
click at [728, 565] on span "Kleio" at bounding box center [802, 572] width 154 height 21
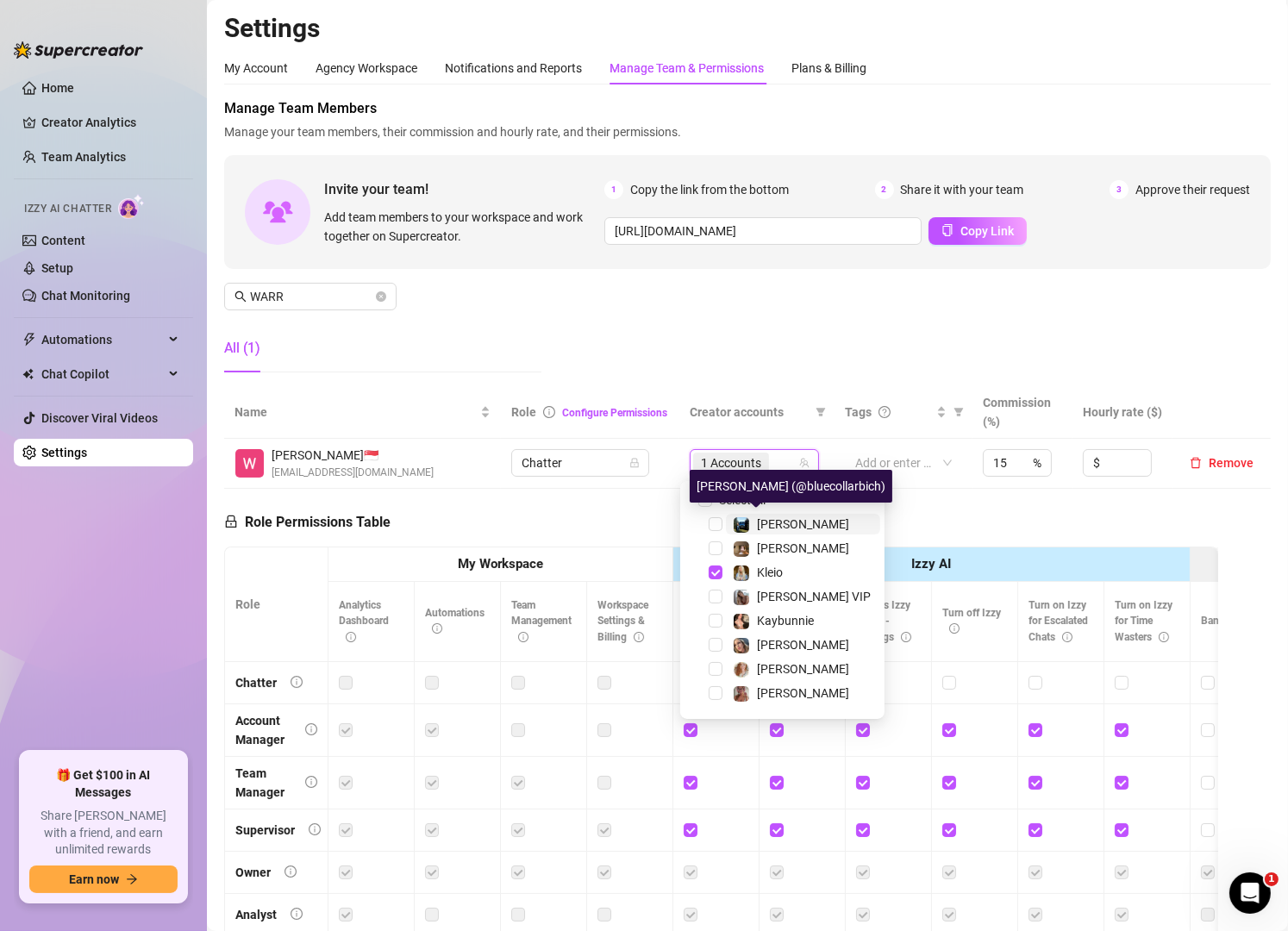
click at [737, 526] on img at bounding box center [741, 525] width 15 height 15
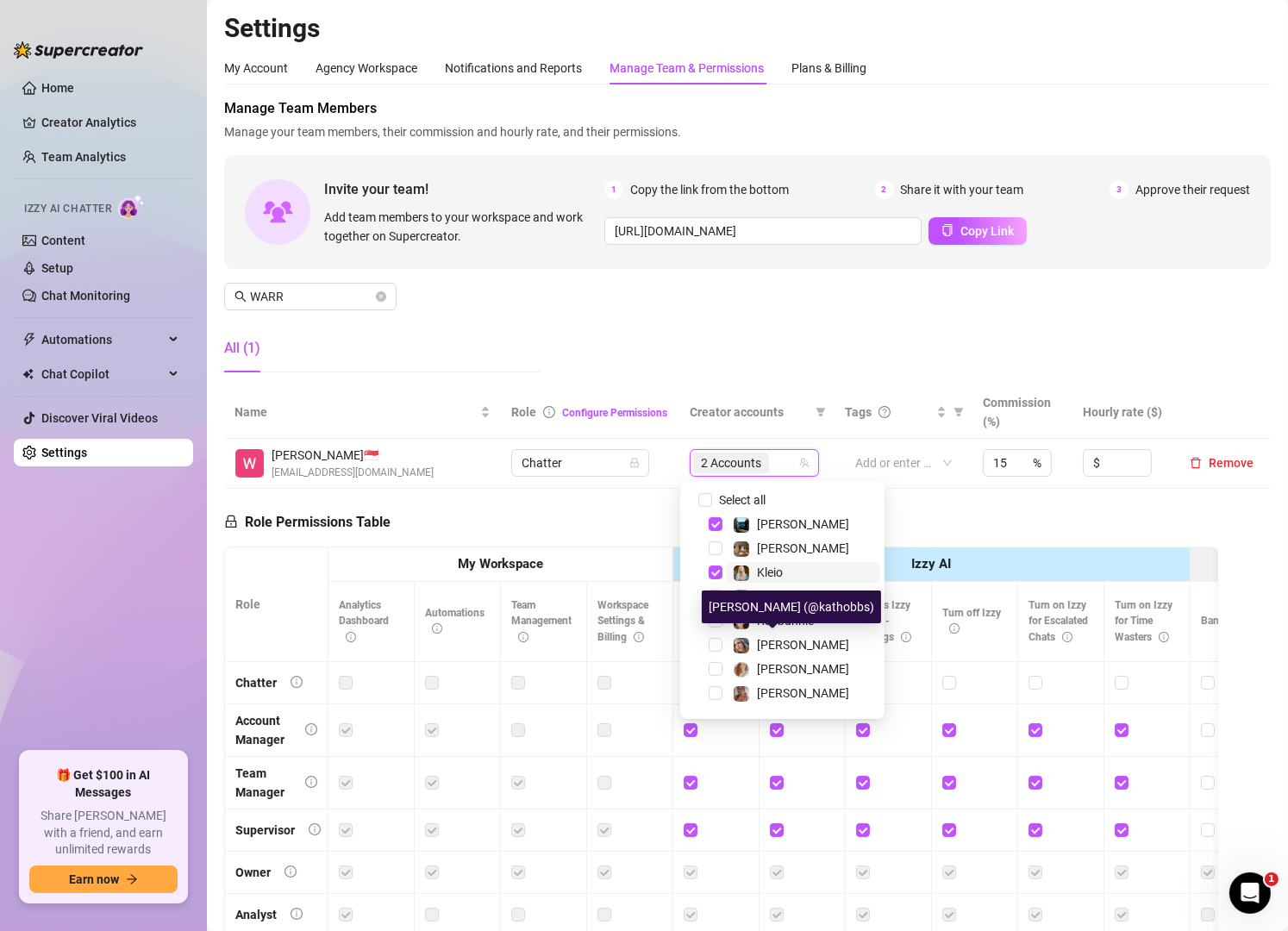
click at [741, 567] on img at bounding box center [741, 573] width 15 height 15
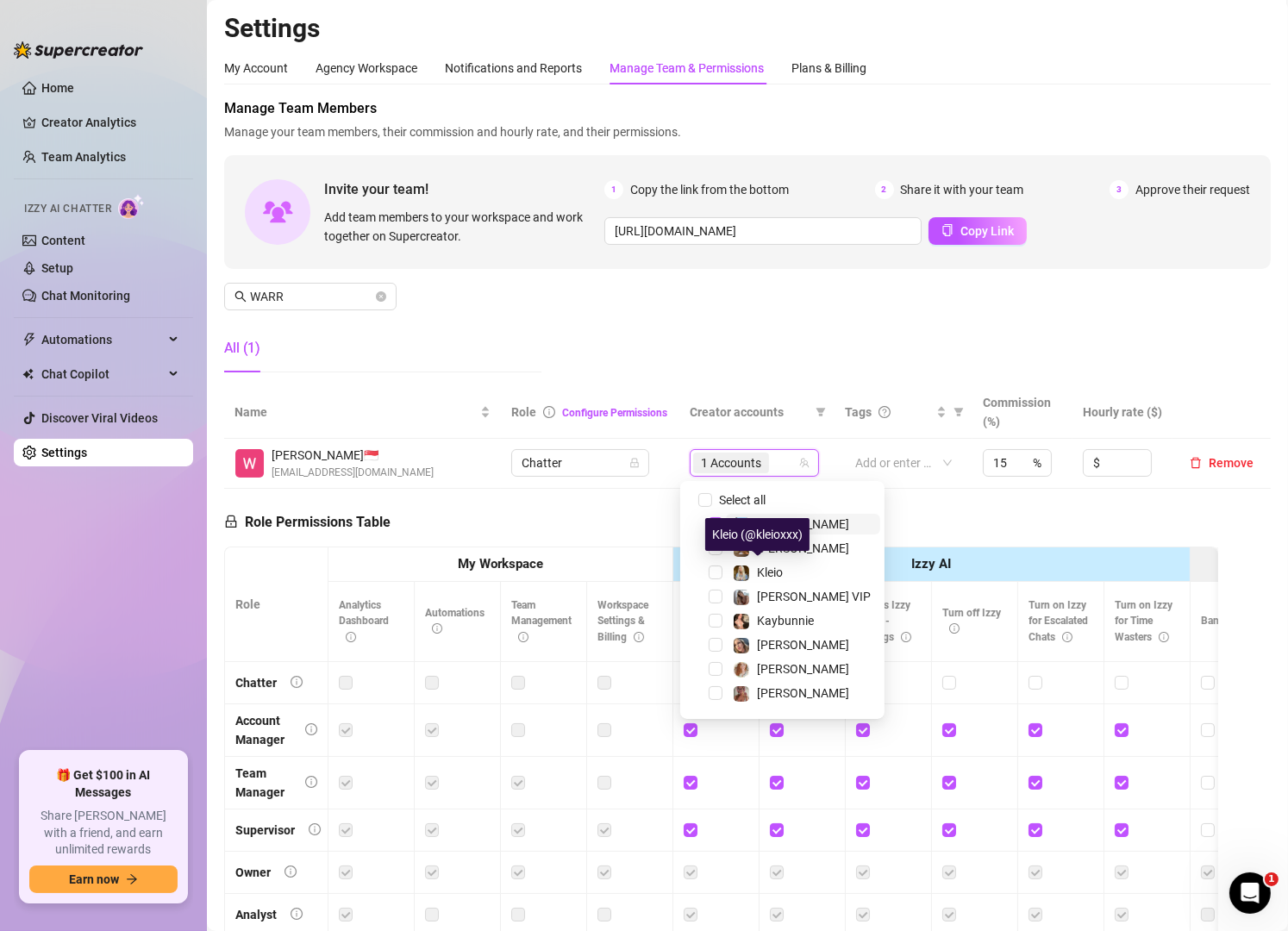
click at [731, 524] on span "[PERSON_NAME]" at bounding box center [802, 524] width 154 height 21
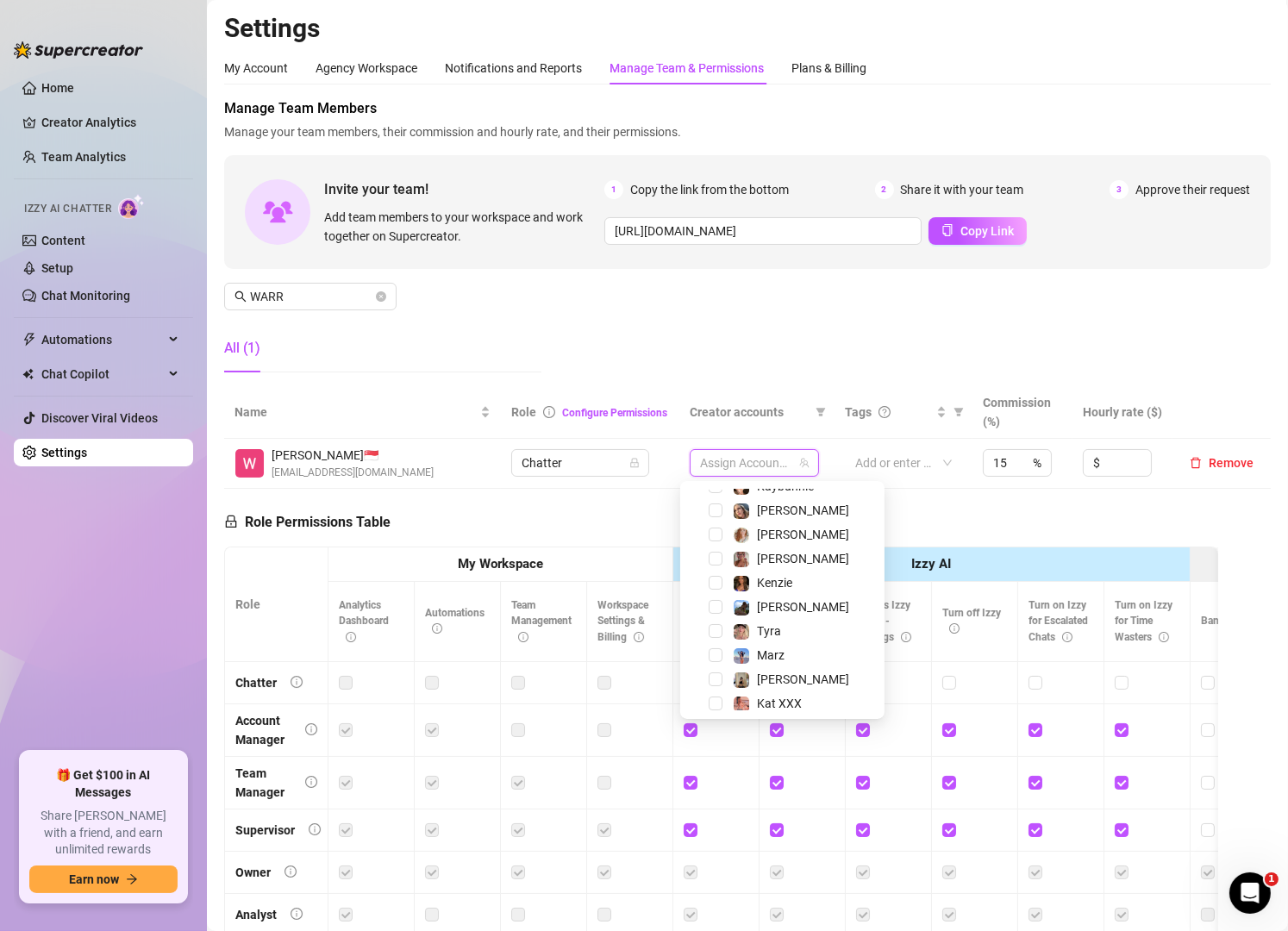
scroll to position [134, 0]
click at [771, 612] on span "[PERSON_NAME]" at bounding box center [802, 608] width 92 height 14
click at [772, 625] on span "Tyra" at bounding box center [769, 631] width 25 height 14
click at [777, 650] on span "Marz" at bounding box center [771, 656] width 27 height 14
click at [780, 679] on span "[PERSON_NAME]" at bounding box center [802, 680] width 92 height 14
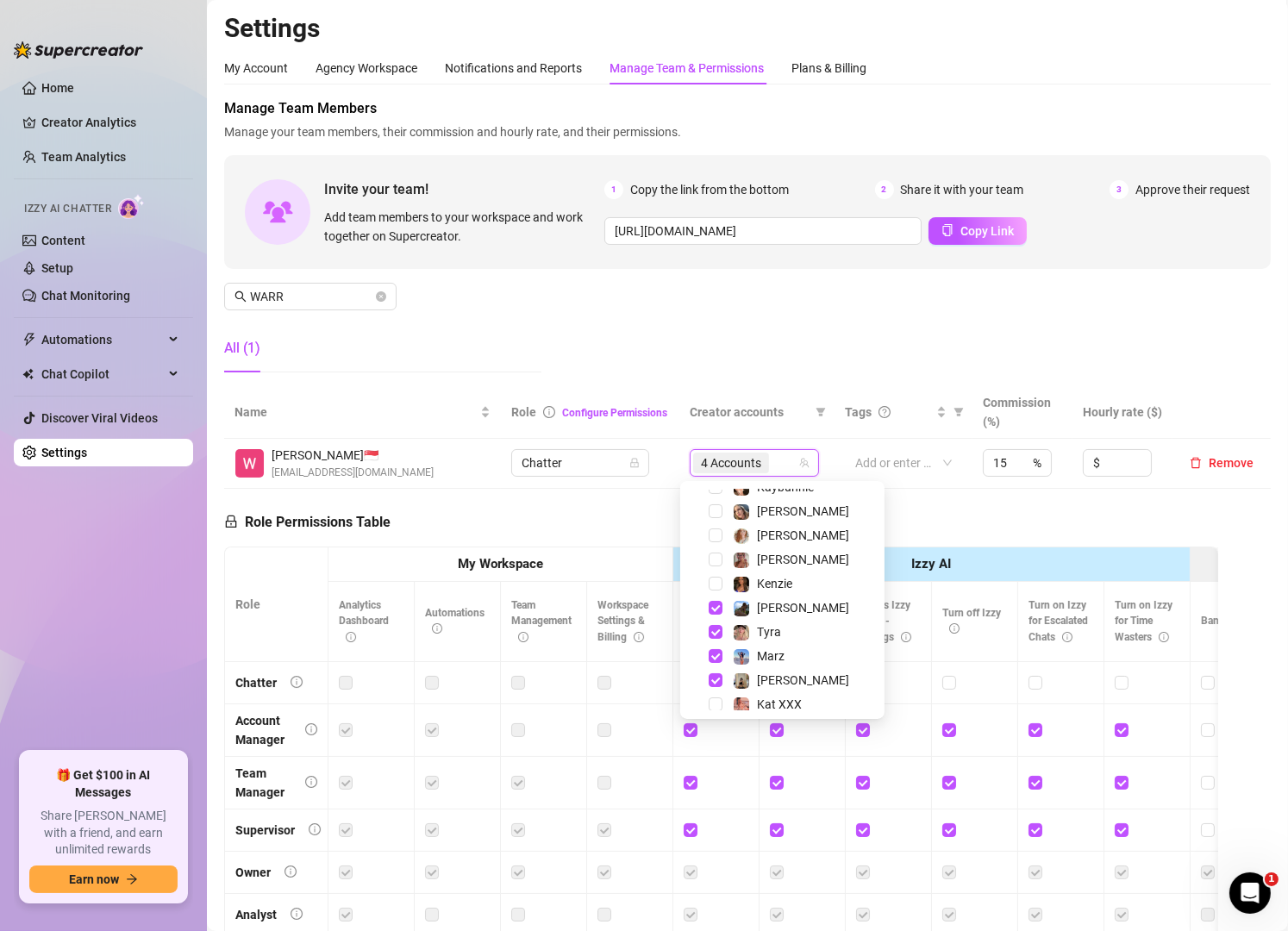
click at [790, 344] on div "Manage Team Members Manage your team members, their commission and hourly rate,…" at bounding box center [747, 242] width 1047 height 288
